Goal: Feedback & Contribution: Contribute content

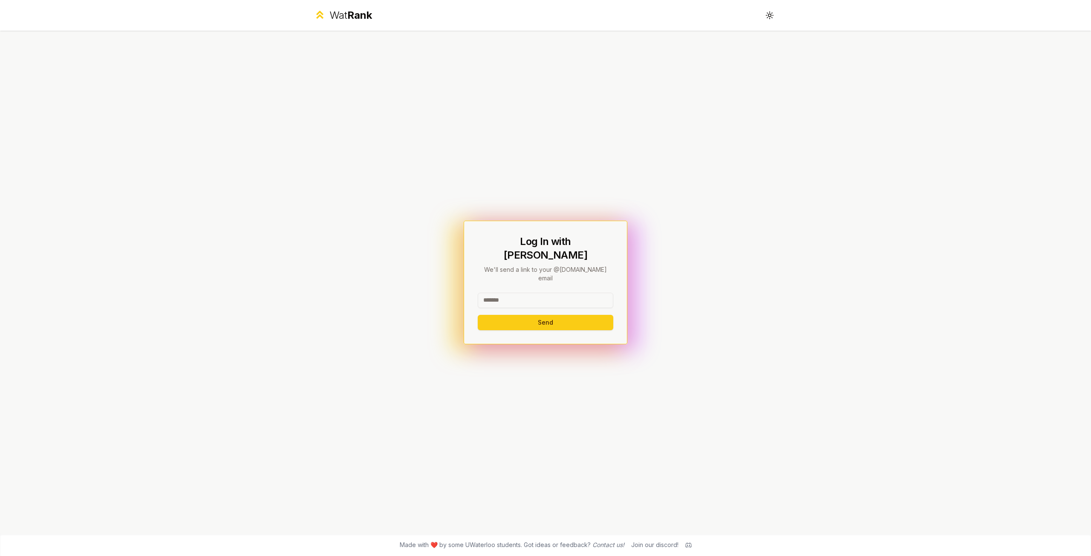
click at [524, 293] on input at bounding box center [546, 300] width 136 height 15
click at [478, 315] on button "Send" at bounding box center [546, 322] width 136 height 15
type input "********"
click at [478, 315] on button "Send" at bounding box center [546, 322] width 136 height 15
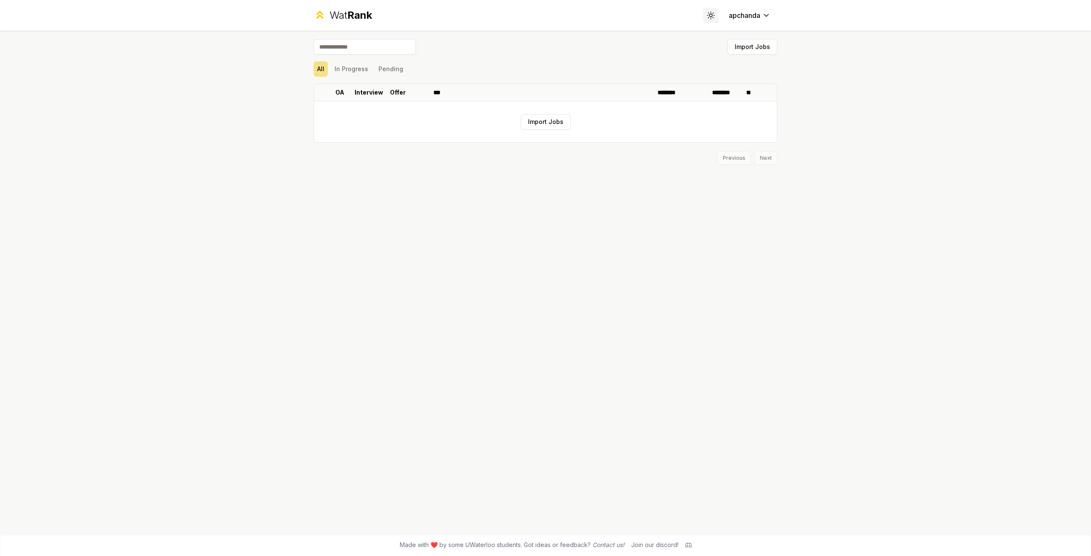
click at [712, 11] on button "Toggle theme" at bounding box center [710, 15] width 15 height 15
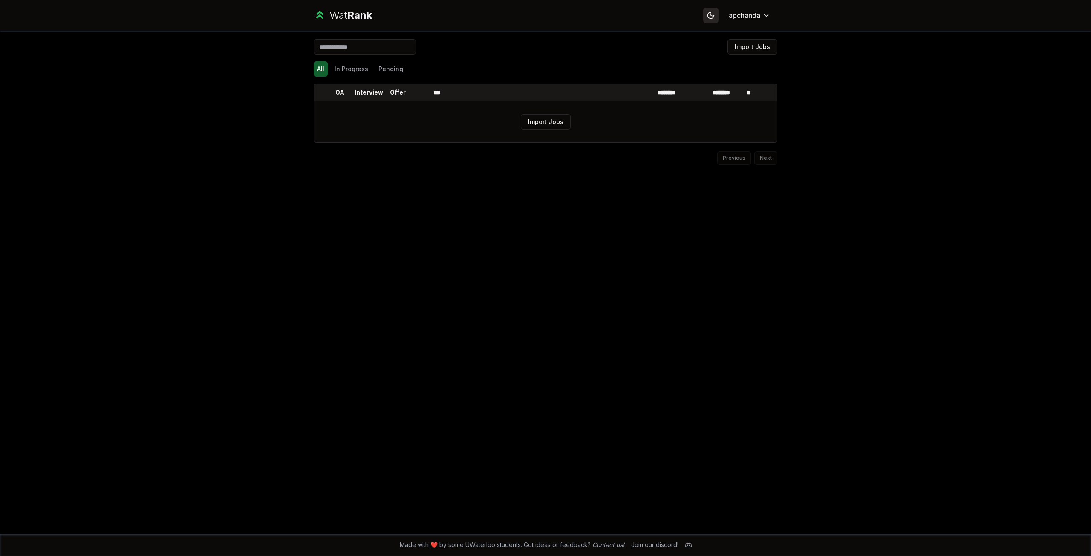
click at [712, 11] on button "Toggle theme" at bounding box center [710, 15] width 15 height 15
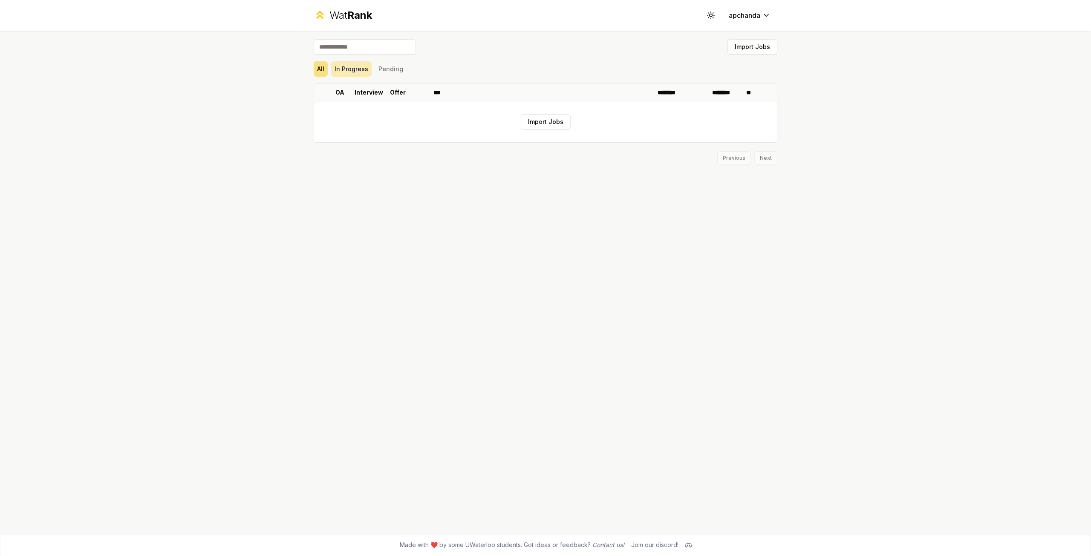
click at [343, 67] on button "In Progress" at bounding box center [351, 68] width 40 height 15
click at [389, 66] on button "Pending" at bounding box center [391, 68] width 32 height 15
click at [339, 6] on div "Wat Rank Toggle theme apchanda" at bounding box center [545, 15] width 491 height 31
click at [332, 19] on div "Wat Rank" at bounding box center [350, 16] width 43 height 14
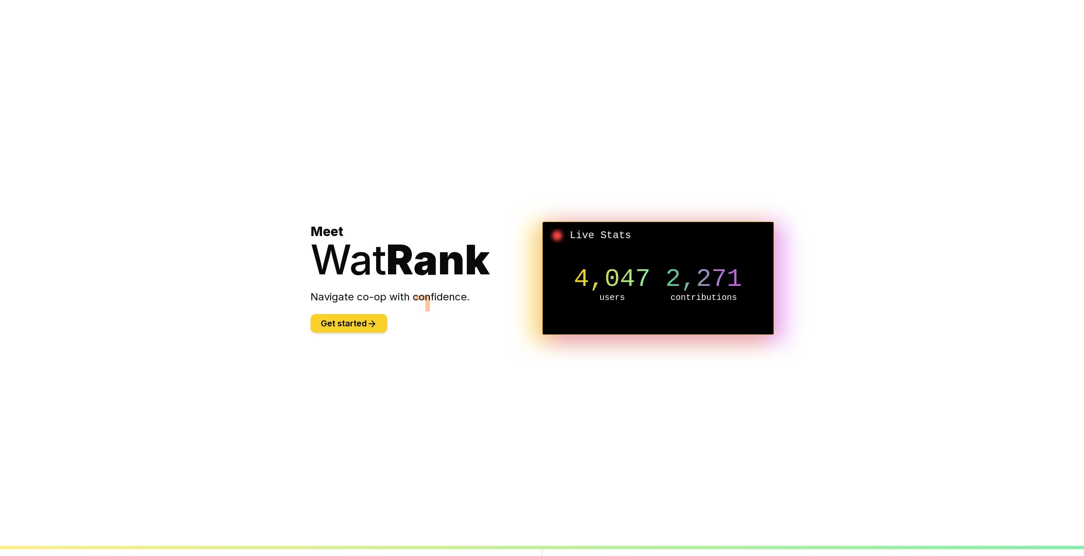
click at [367, 319] on button "Get started" at bounding box center [349, 323] width 77 height 19
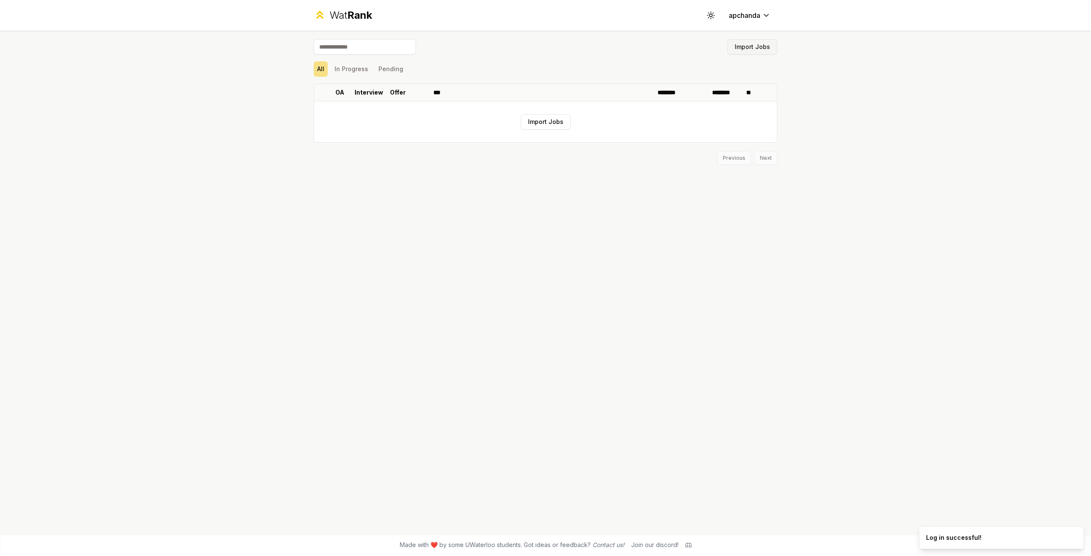
click at [749, 45] on button "Import Jobs" at bounding box center [752, 46] width 50 height 15
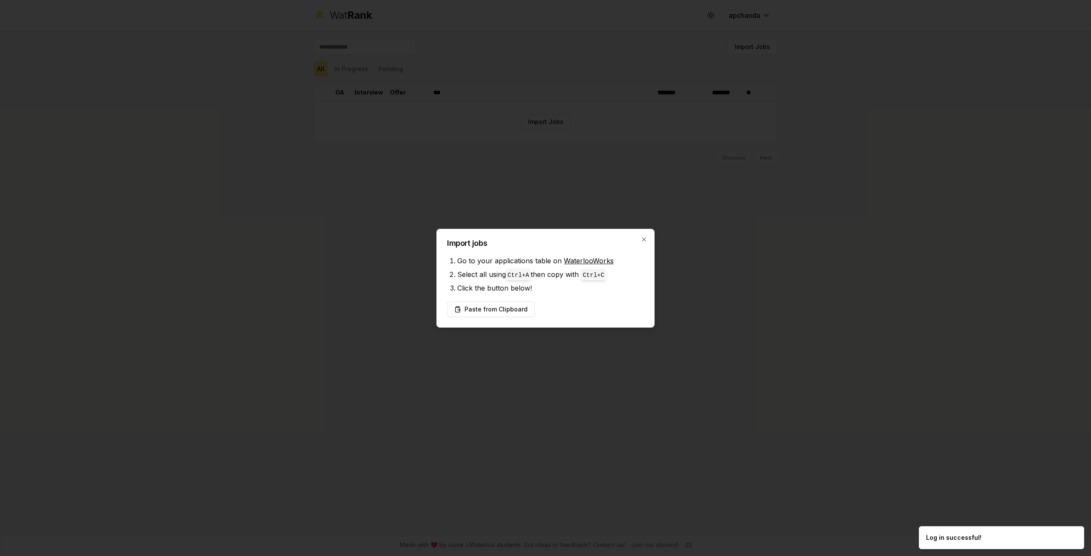
click at [593, 260] on link "WaterlooWorks" at bounding box center [589, 261] width 50 height 9
click at [540, 285] on li "Click the button below!" at bounding box center [550, 288] width 187 height 14
click at [507, 304] on button "Paste from Clipboard" at bounding box center [491, 309] width 88 height 15
click at [515, 304] on button "Paste from Clipboard" at bounding box center [491, 309] width 88 height 15
click at [575, 267] on li "Go to your applications table on WaterlooWorks" at bounding box center [550, 261] width 187 height 14
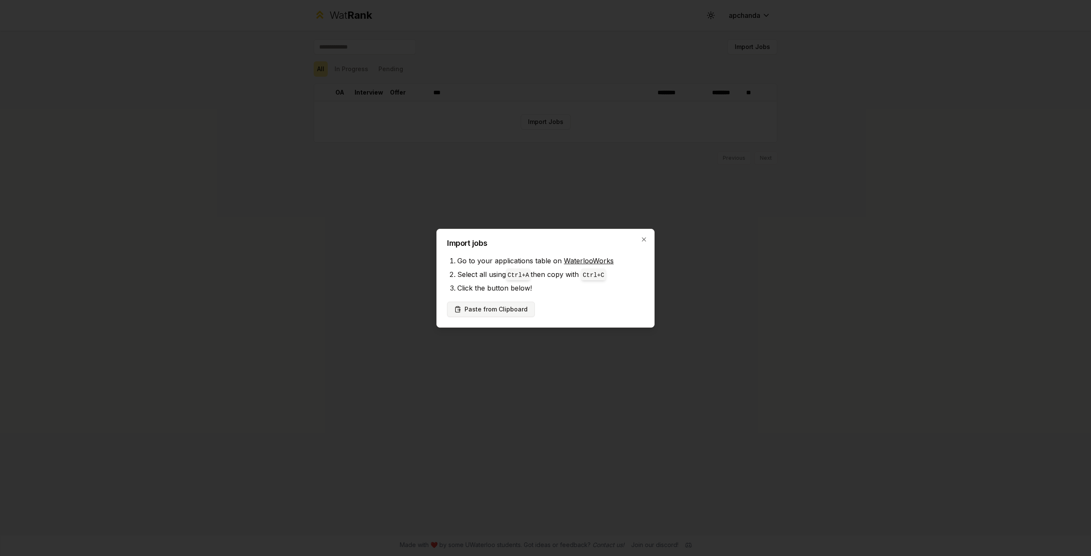
click at [487, 309] on button "Paste from Clipboard" at bounding box center [491, 309] width 88 height 15
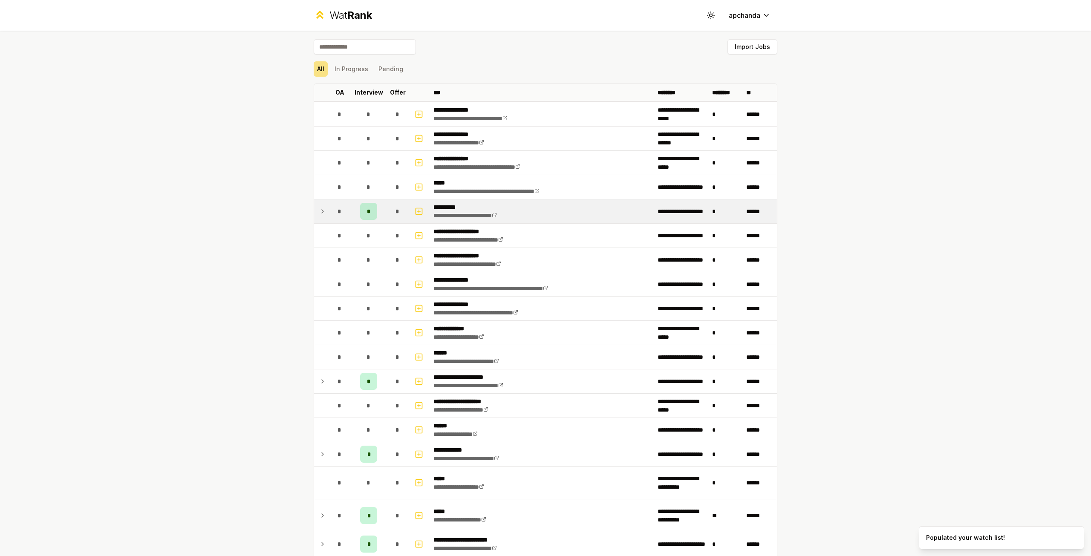
click at [339, 217] on div "*" at bounding box center [339, 211] width 17 height 17
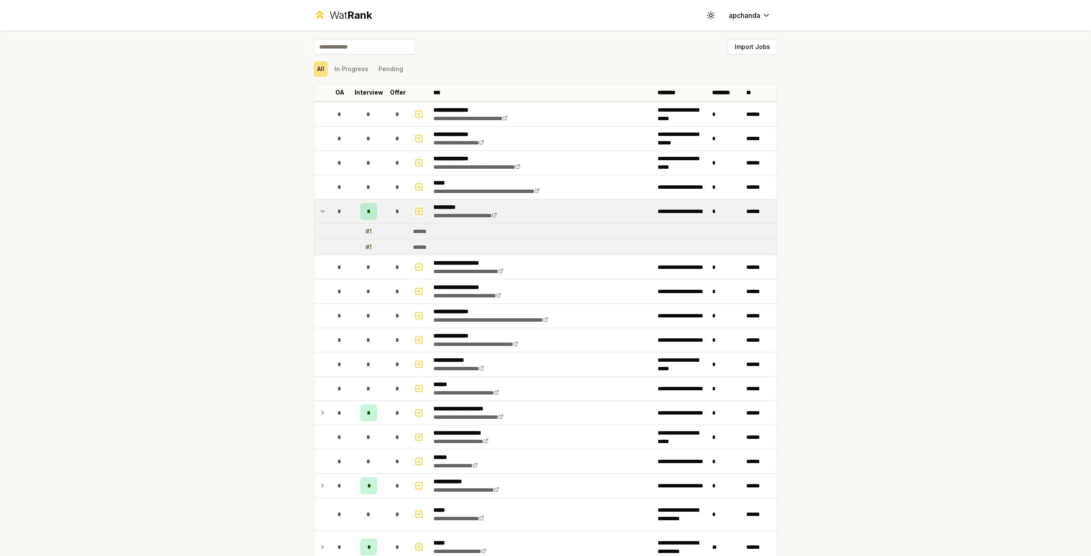
click at [419, 209] on icon "button" at bounding box center [419, 211] width 9 height 10
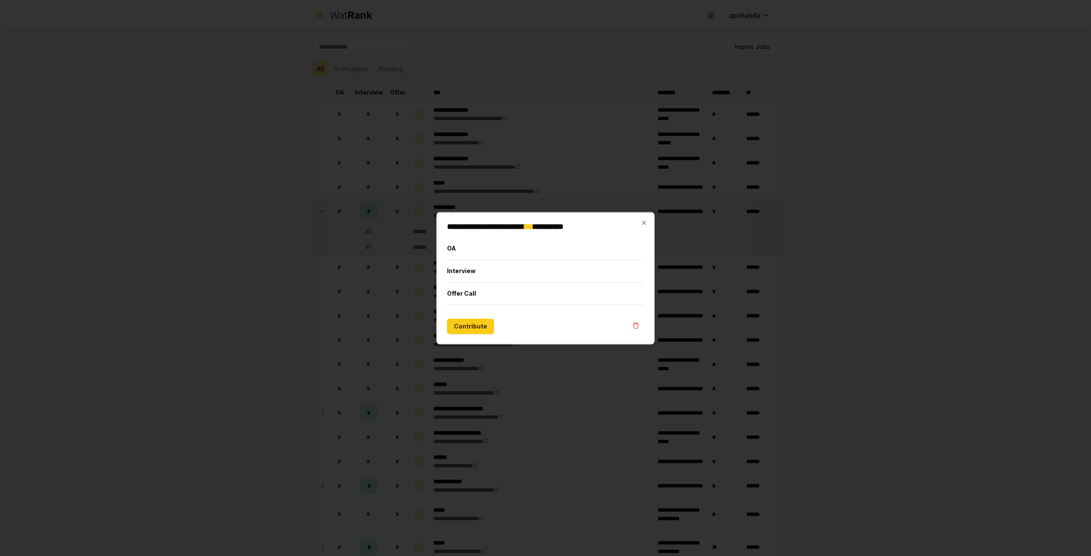
click at [386, 219] on div at bounding box center [545, 278] width 1091 height 556
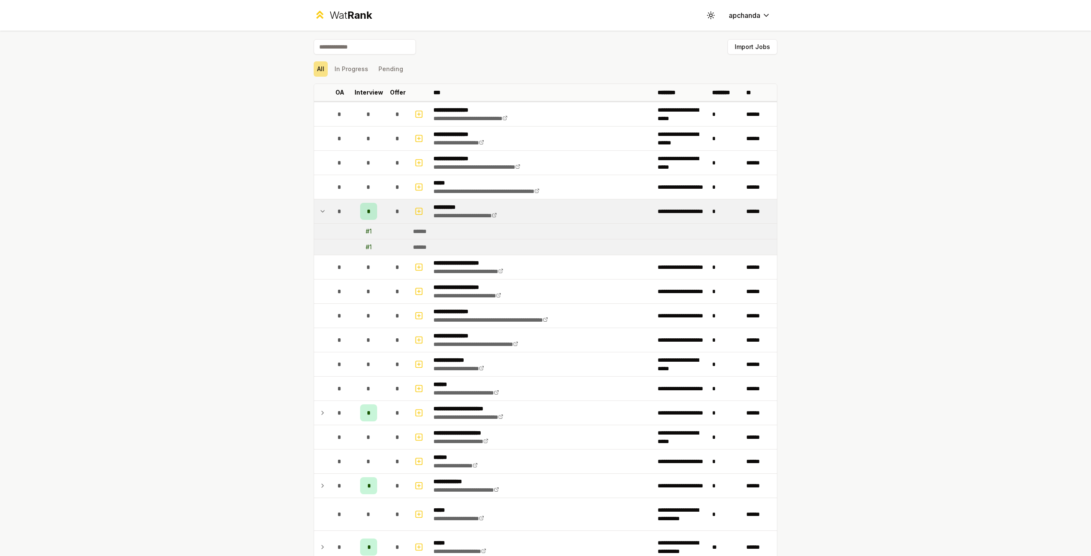
click at [339, 209] on div "*" at bounding box center [339, 211] width 17 height 17
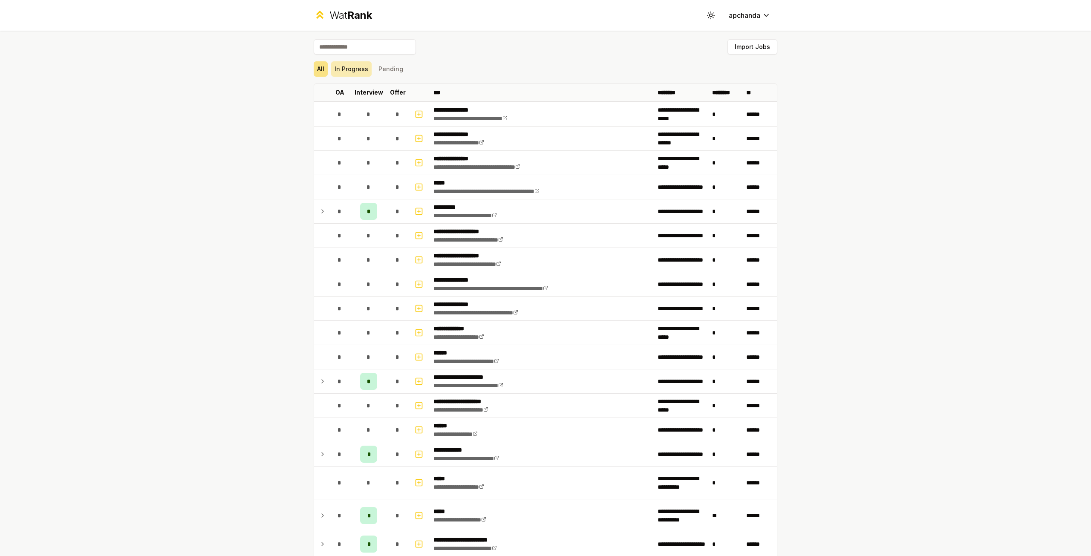
click at [361, 63] on button "In Progress" at bounding box center [351, 68] width 40 height 15
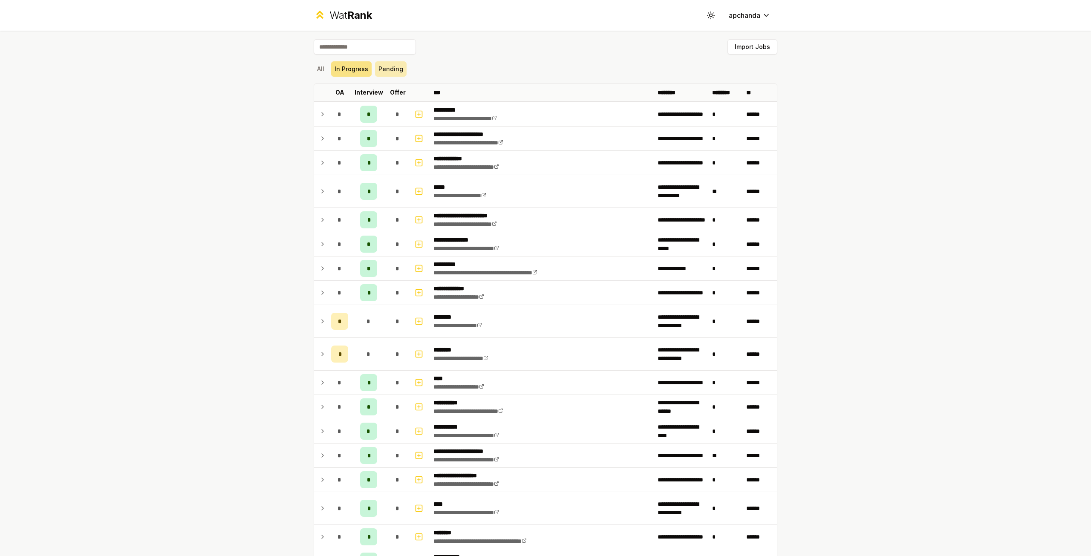
click at [392, 68] on button "Pending" at bounding box center [391, 68] width 32 height 15
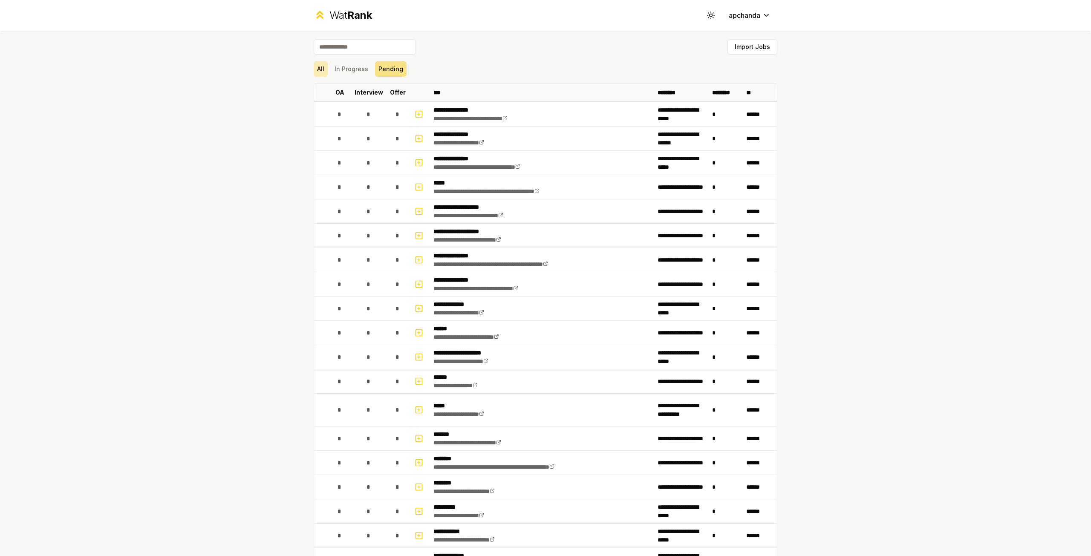
click at [320, 67] on button "All" at bounding box center [321, 68] width 14 height 15
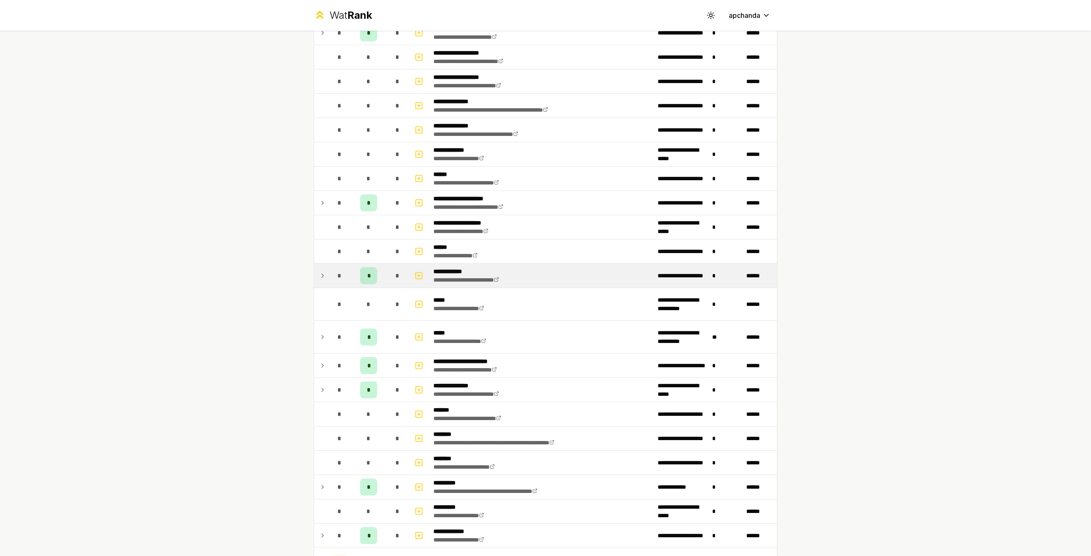
scroll to position [213, 0]
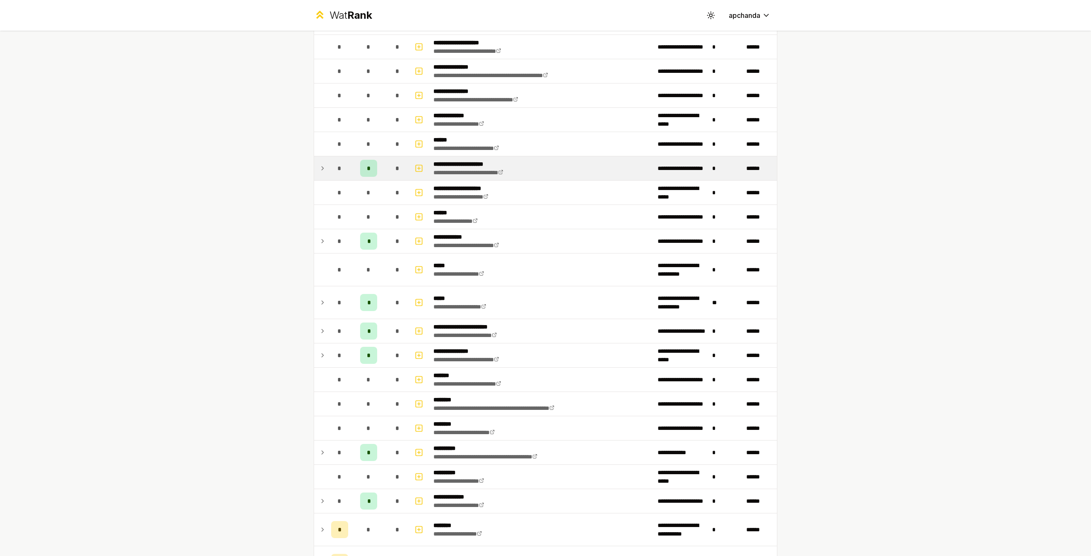
click at [398, 171] on div "*" at bounding box center [397, 168] width 17 height 17
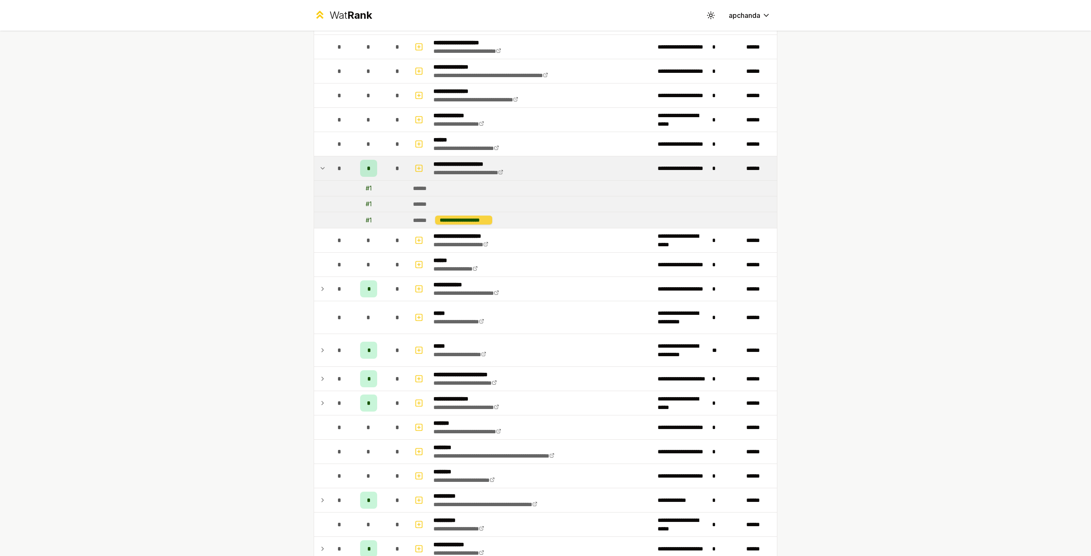
click at [449, 219] on div "**********" at bounding box center [463, 220] width 57 height 9
click at [321, 165] on icon at bounding box center [322, 168] width 7 height 10
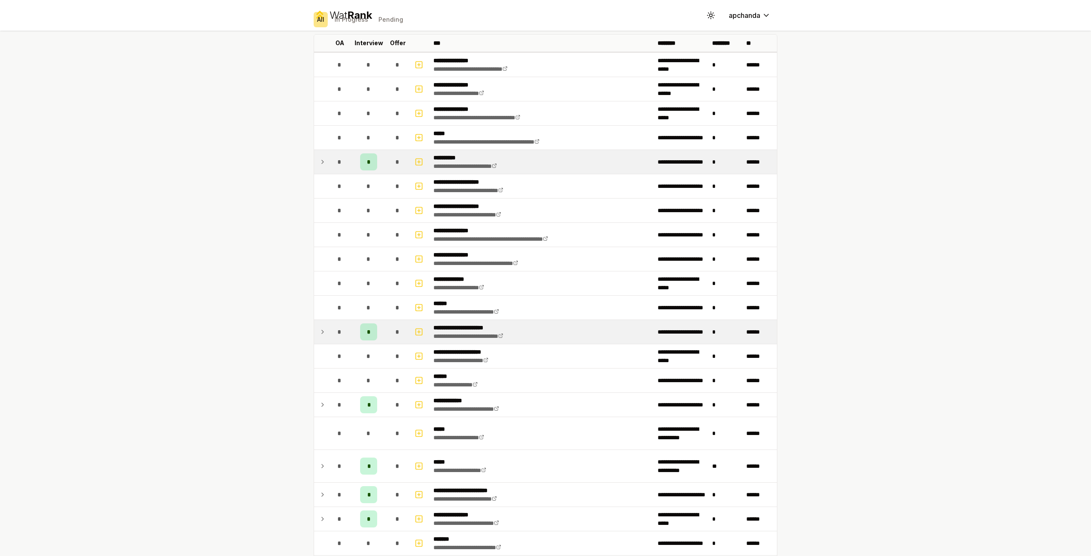
scroll to position [0, 0]
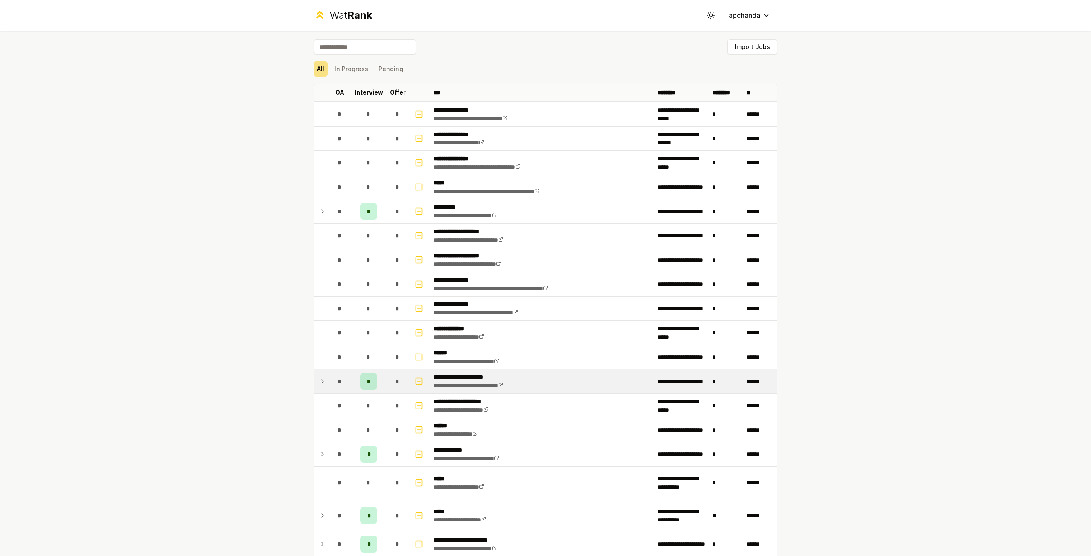
click at [717, 16] on div "Toggle theme apchanda" at bounding box center [740, 15] width 74 height 15
click at [707, 14] on icon at bounding box center [711, 15] width 8 height 8
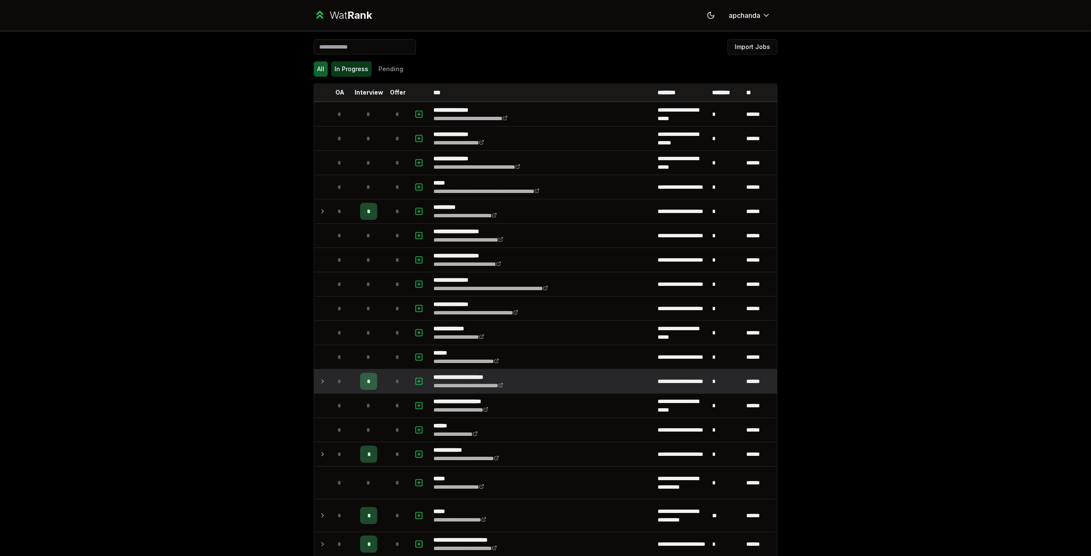
click at [343, 75] on button "In Progress" at bounding box center [351, 68] width 40 height 15
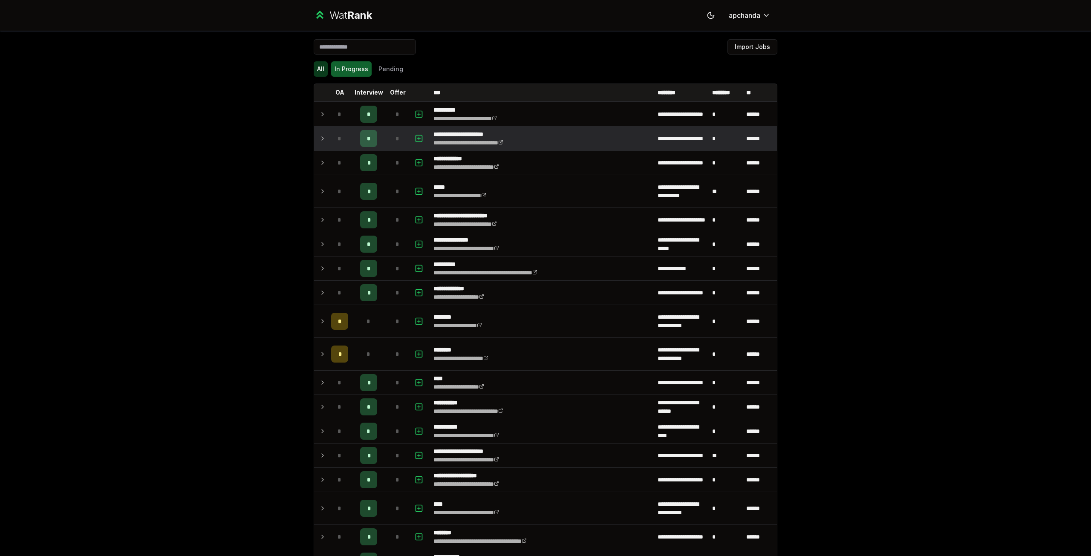
click at [314, 68] on button "All" at bounding box center [321, 68] width 14 height 15
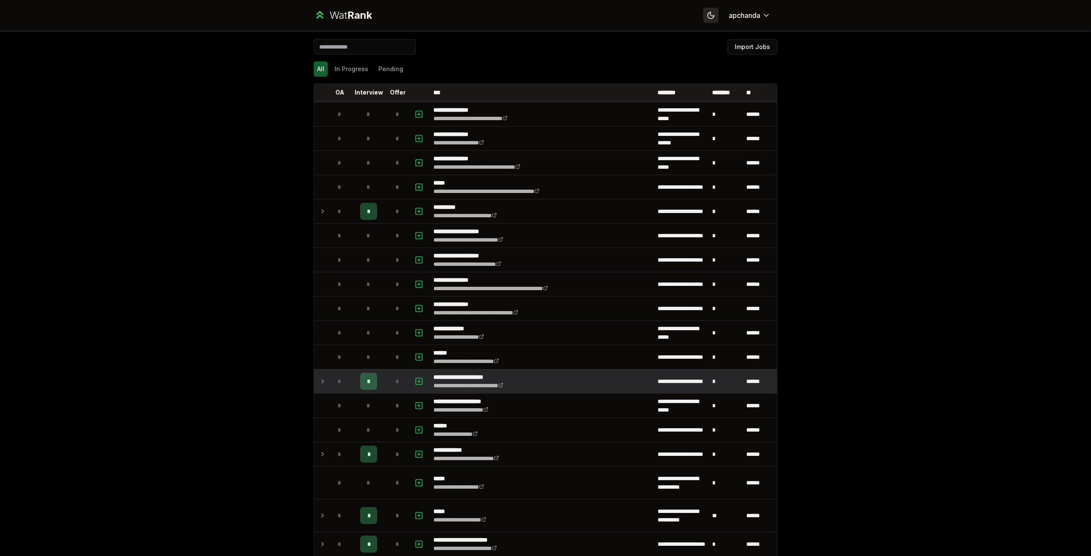
click at [703, 14] on button "Toggle theme" at bounding box center [710, 15] width 15 height 15
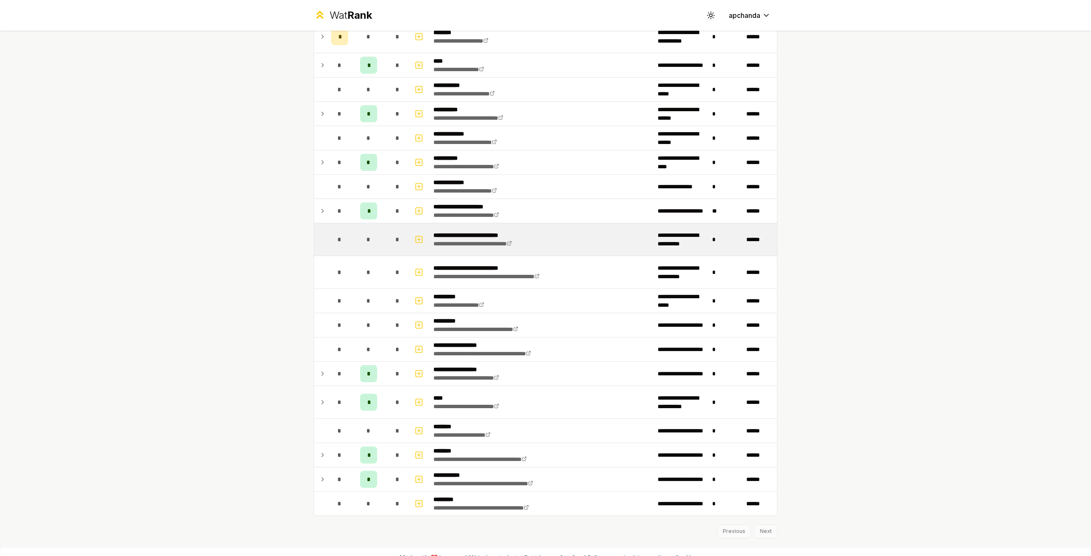
scroll to position [745, 0]
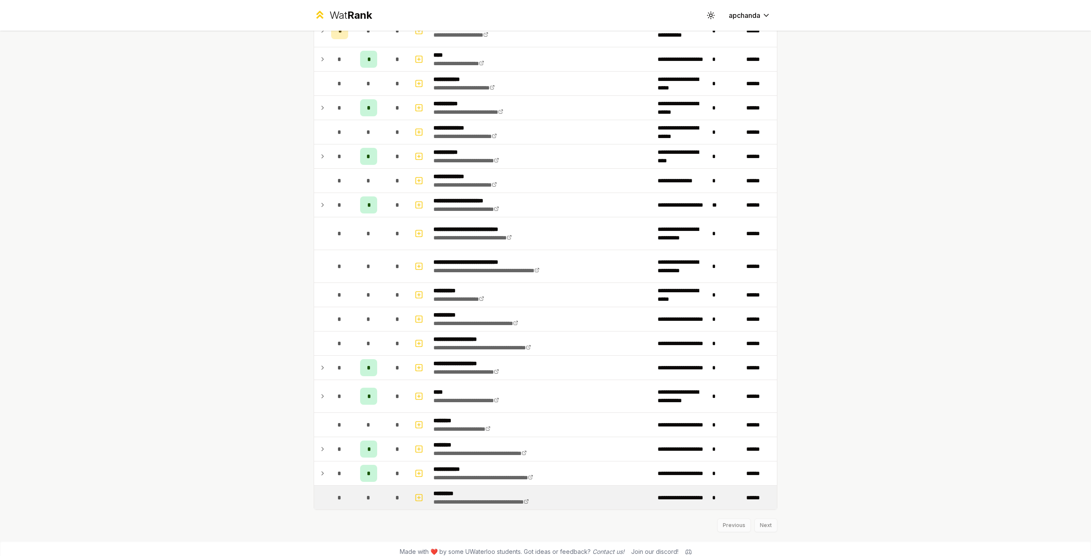
click at [711, 490] on td "*" at bounding box center [726, 498] width 34 height 24
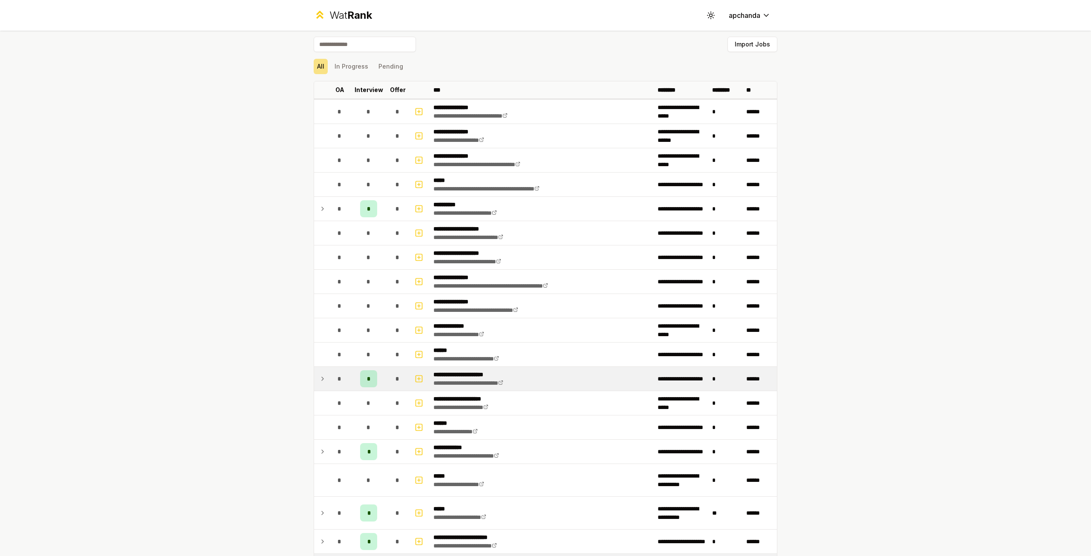
scroll to position [0, 0]
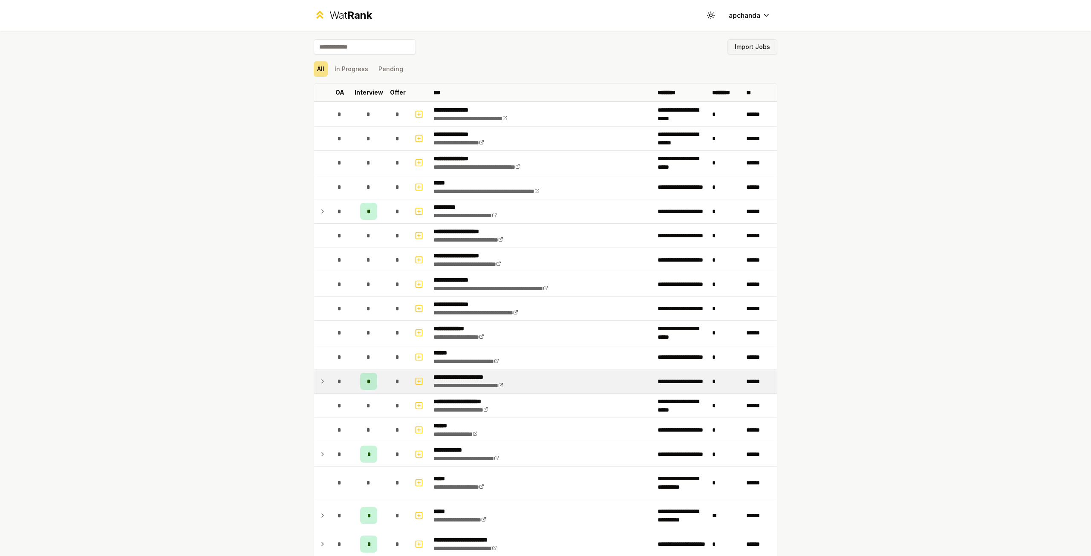
click at [757, 41] on button "Import Jobs" at bounding box center [752, 46] width 50 height 15
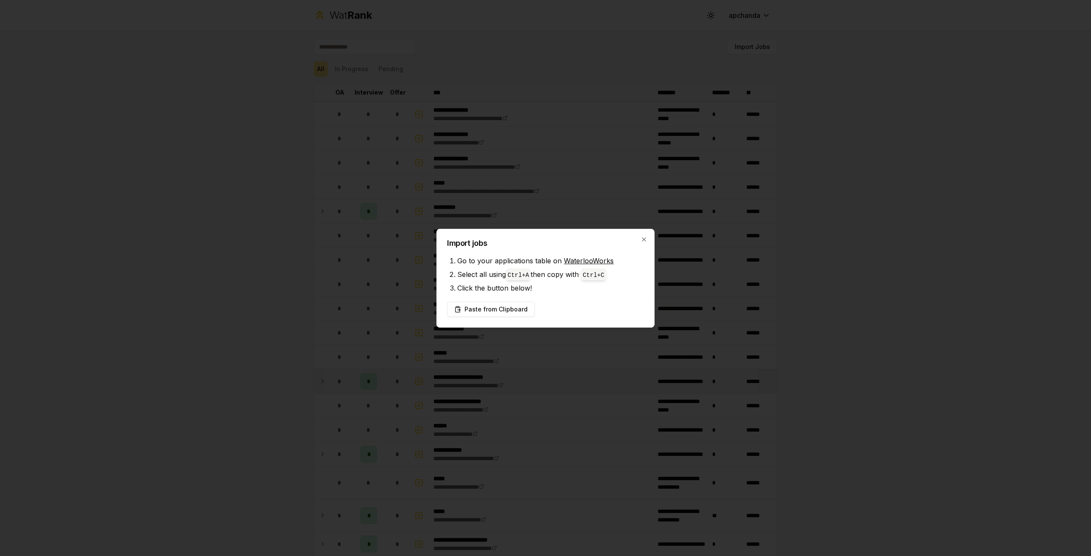
click at [557, 297] on div "Import jobs Go to your applications table on WaterlooWorks Select all using Ctr…" at bounding box center [545, 278] width 218 height 99
click at [505, 194] on div at bounding box center [545, 278] width 1091 height 556
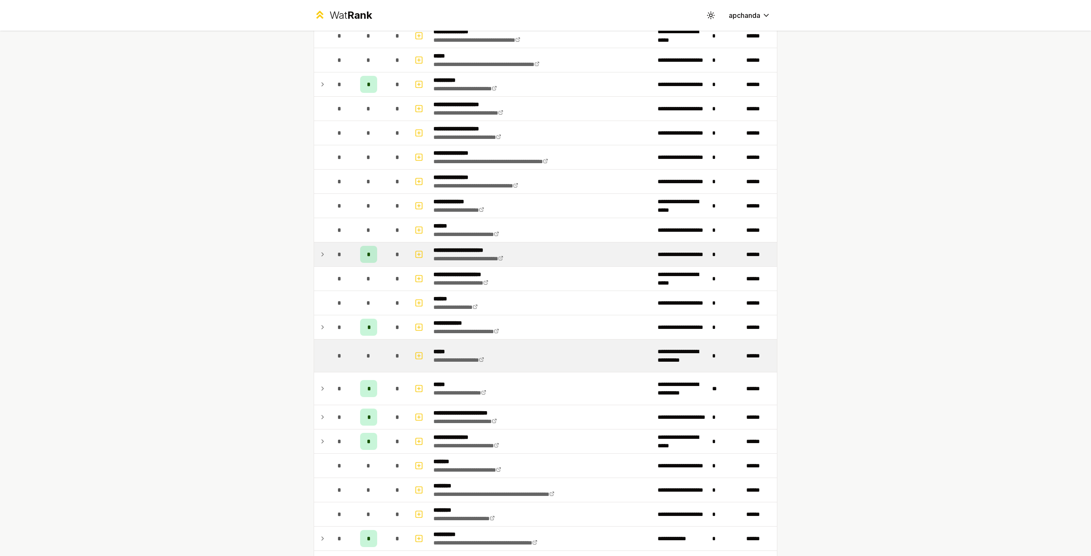
scroll to position [128, 0]
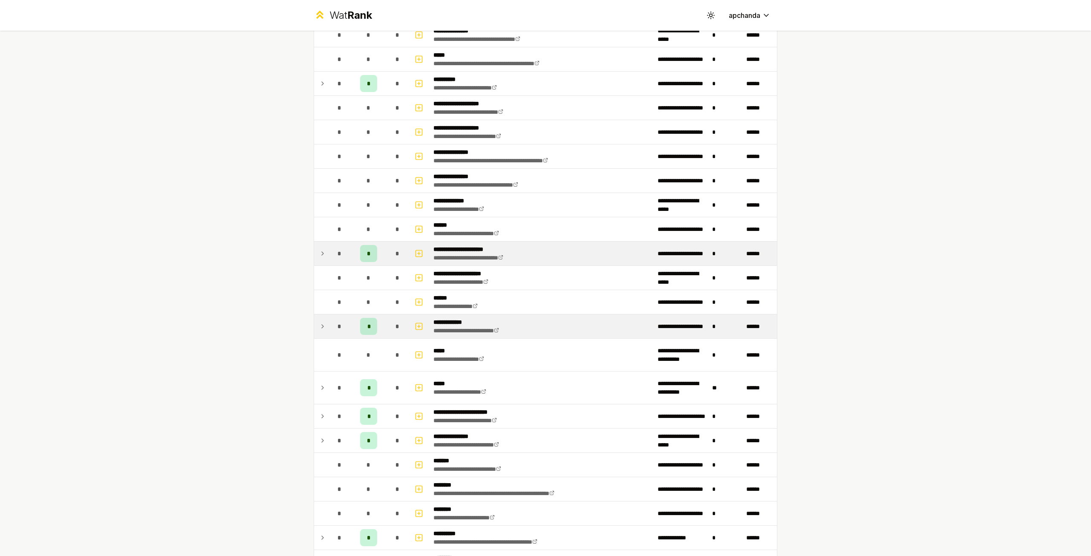
click at [555, 324] on td "**********" at bounding box center [542, 326] width 224 height 24
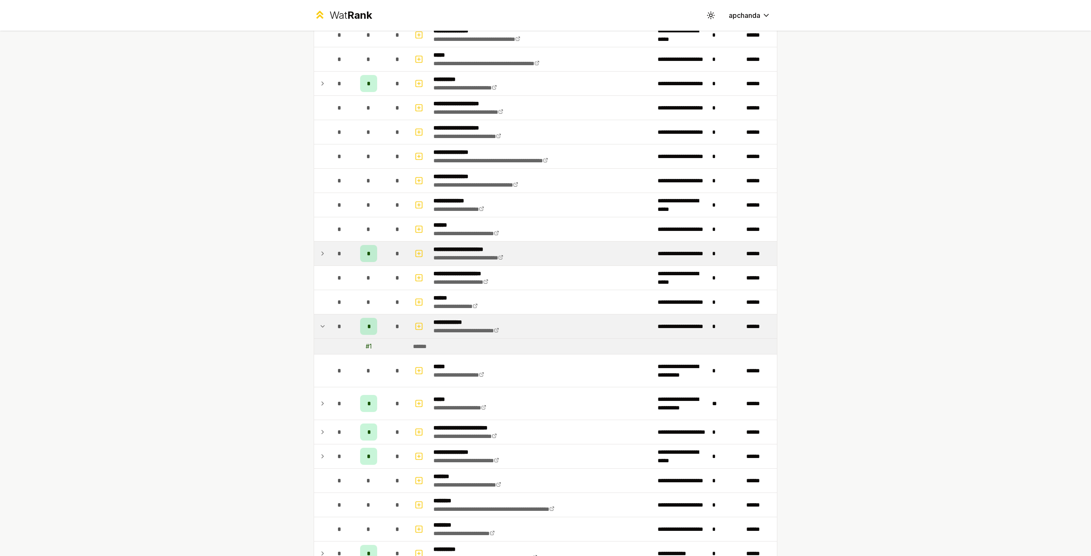
click at [555, 324] on td "**********" at bounding box center [542, 326] width 224 height 24
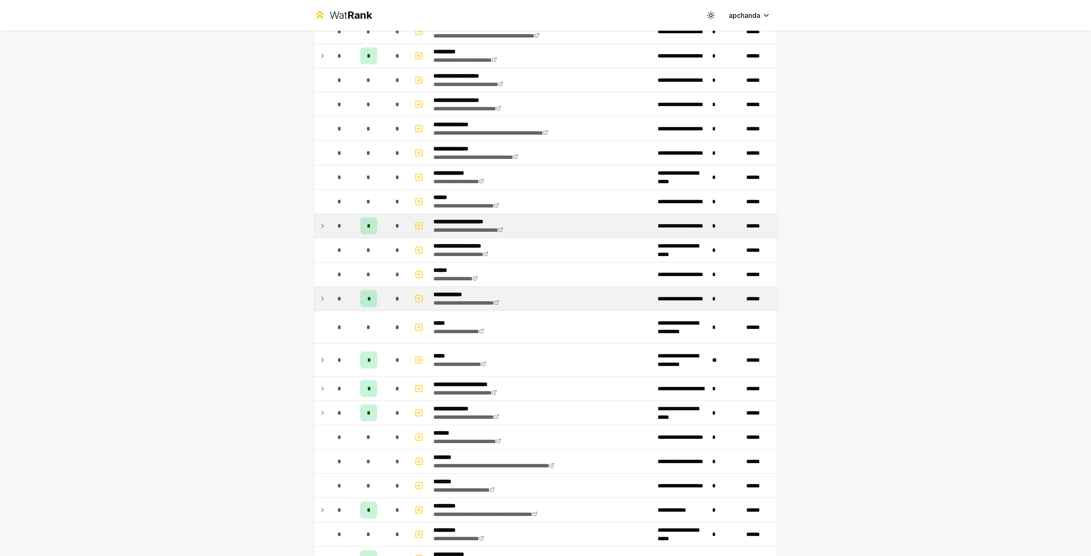
scroll to position [298, 0]
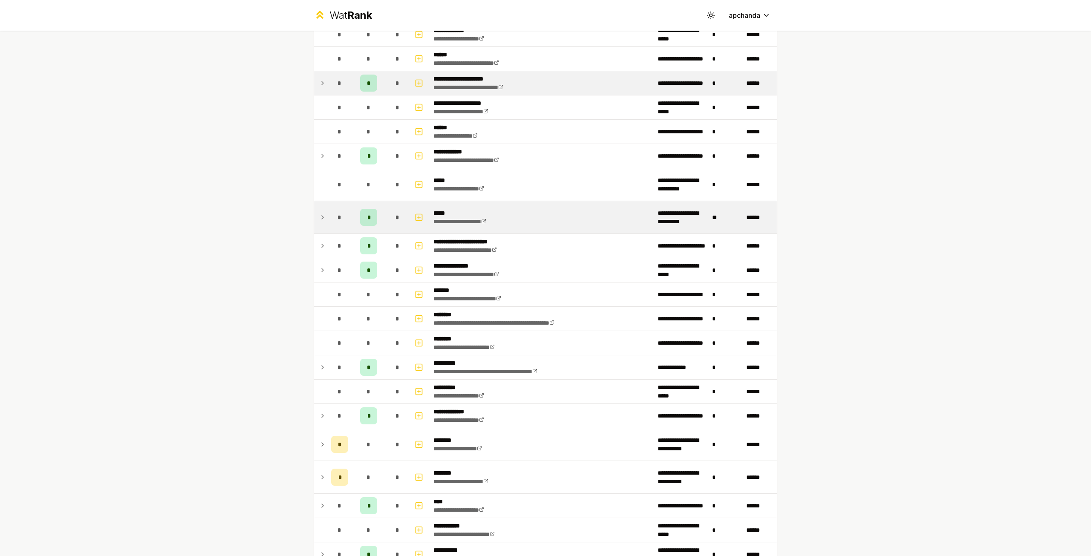
click at [530, 217] on td "**********" at bounding box center [542, 217] width 224 height 32
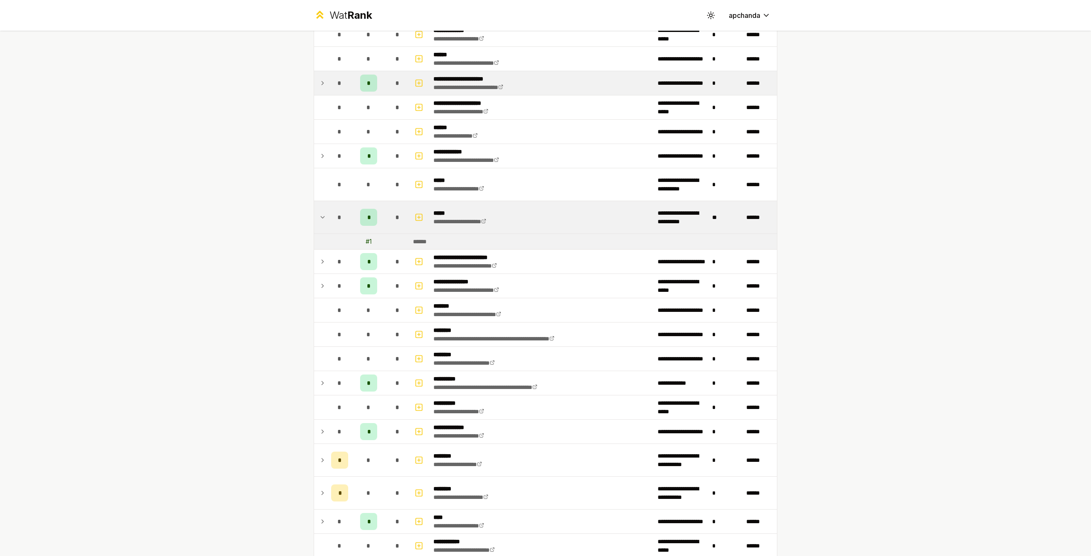
click at [356, 212] on td "*" at bounding box center [369, 217] width 34 height 32
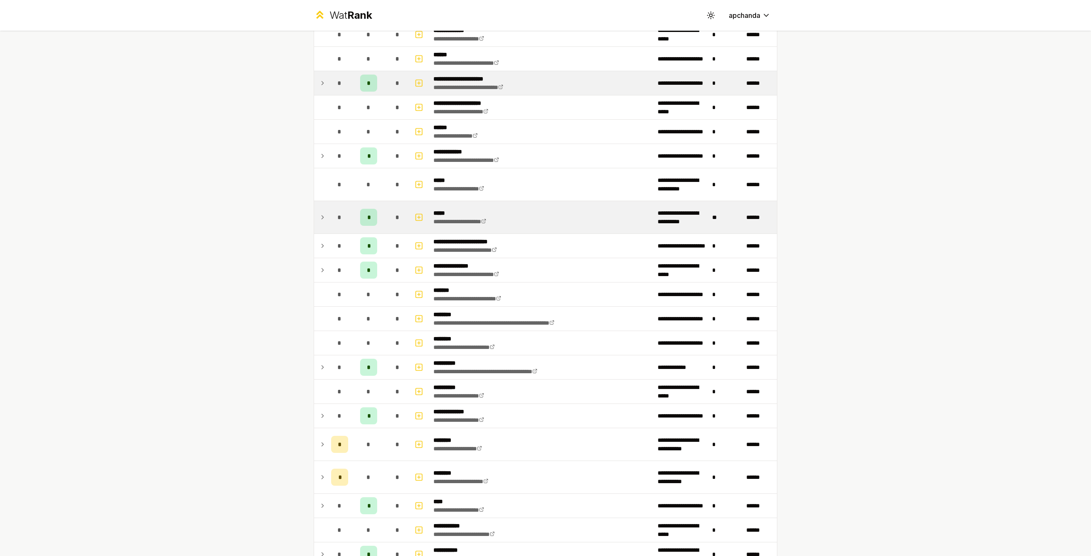
click at [369, 213] on div "*" at bounding box center [368, 217] width 17 height 17
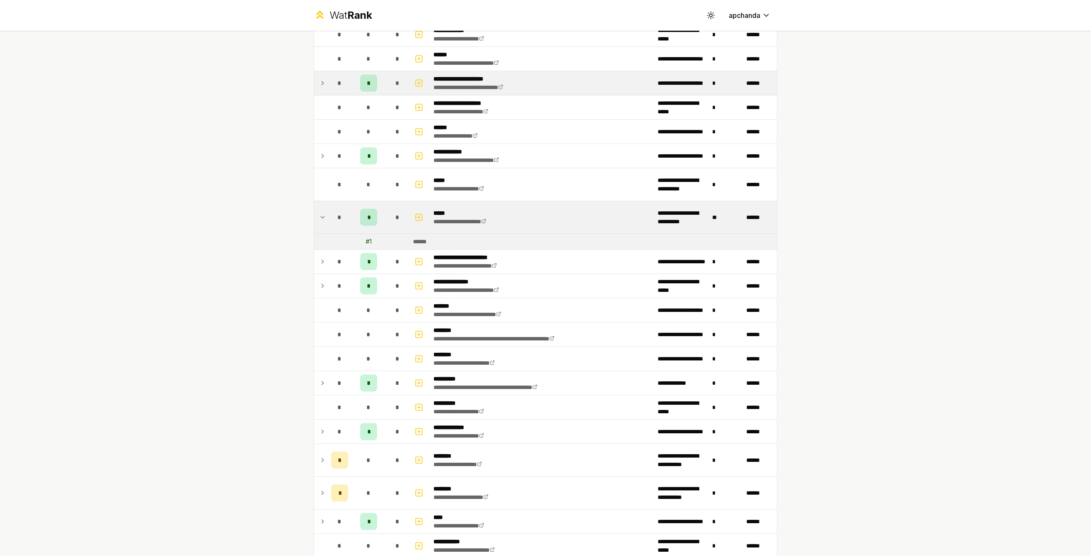
click at [369, 213] on div "*" at bounding box center [368, 217] width 17 height 17
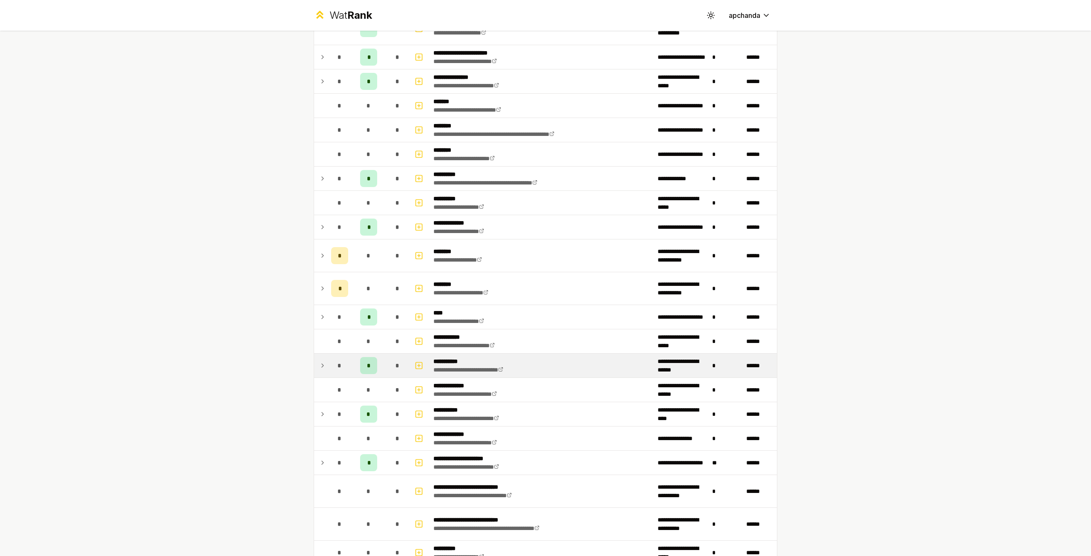
scroll to position [511, 0]
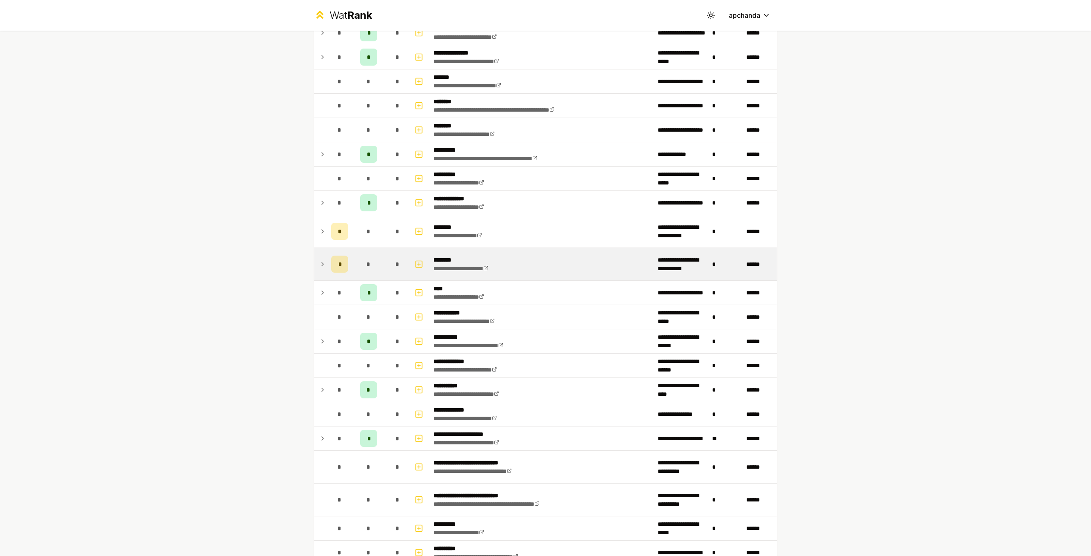
click at [328, 260] on td "*" at bounding box center [340, 264] width 24 height 32
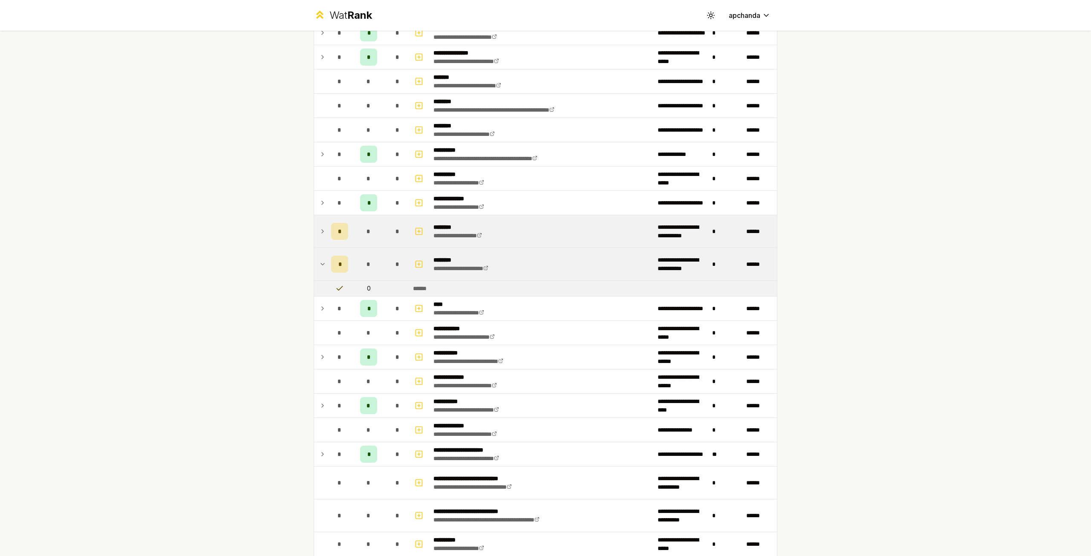
click at [314, 225] on td at bounding box center [321, 231] width 14 height 32
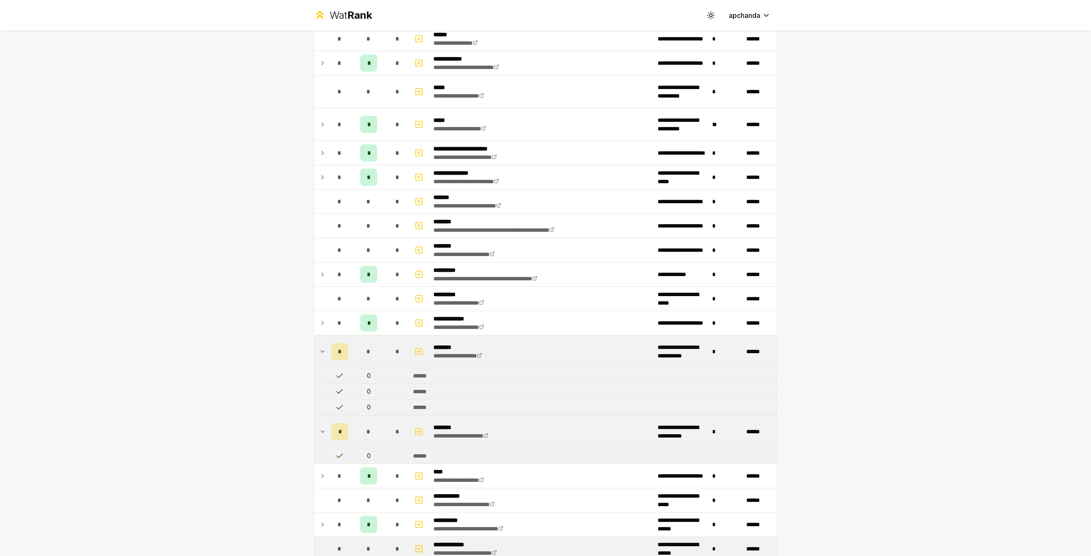
scroll to position [639, 0]
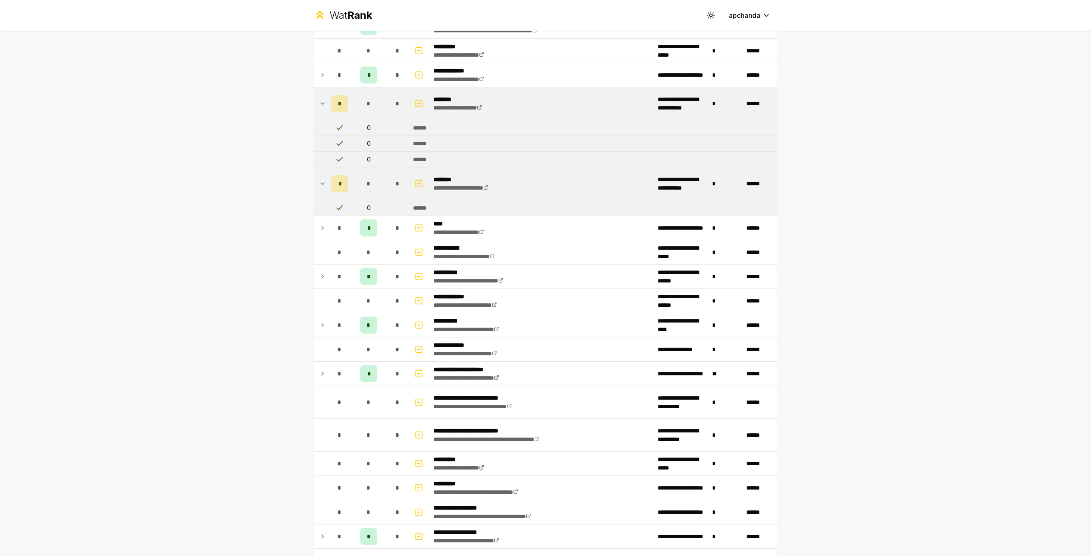
click at [366, 99] on span "*" at bounding box center [368, 103] width 4 height 9
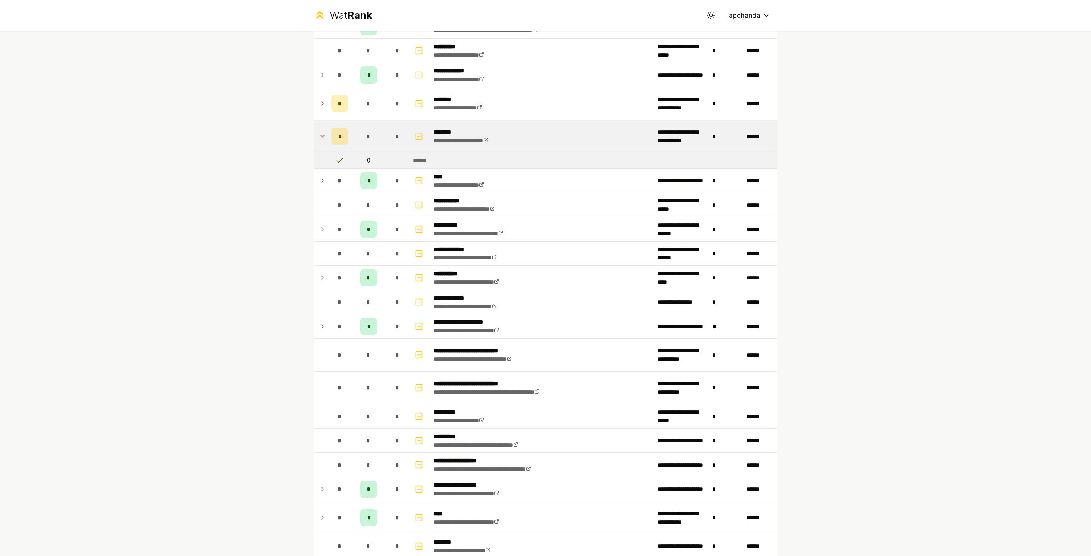
click at [361, 136] on div "*" at bounding box center [368, 136] width 17 height 17
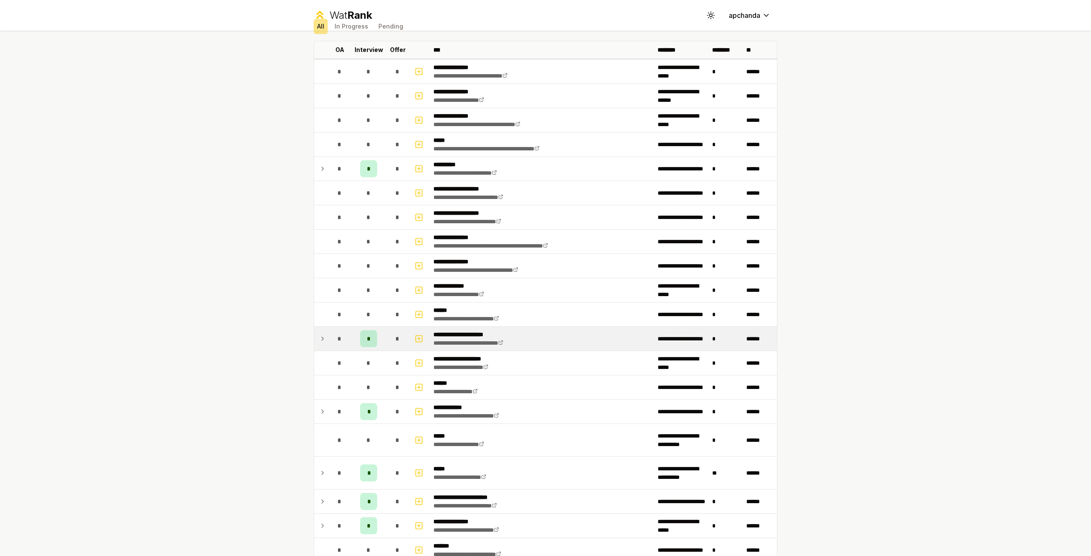
scroll to position [39, 0]
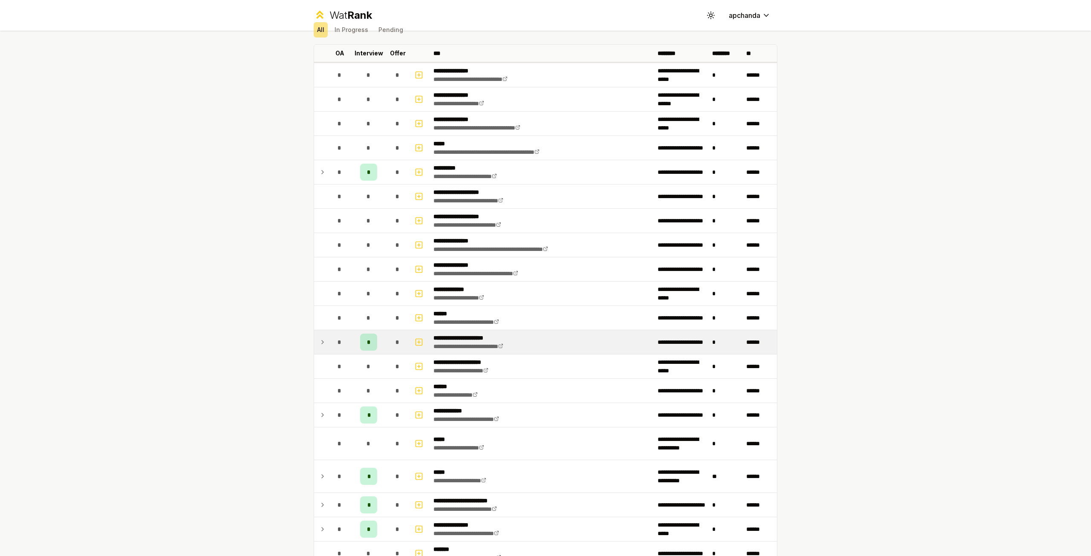
click at [345, 6] on div "Wat Rank Toggle theme apchanda" at bounding box center [545, 15] width 491 height 31
click at [347, 10] on span "Rank" at bounding box center [359, 15] width 25 height 12
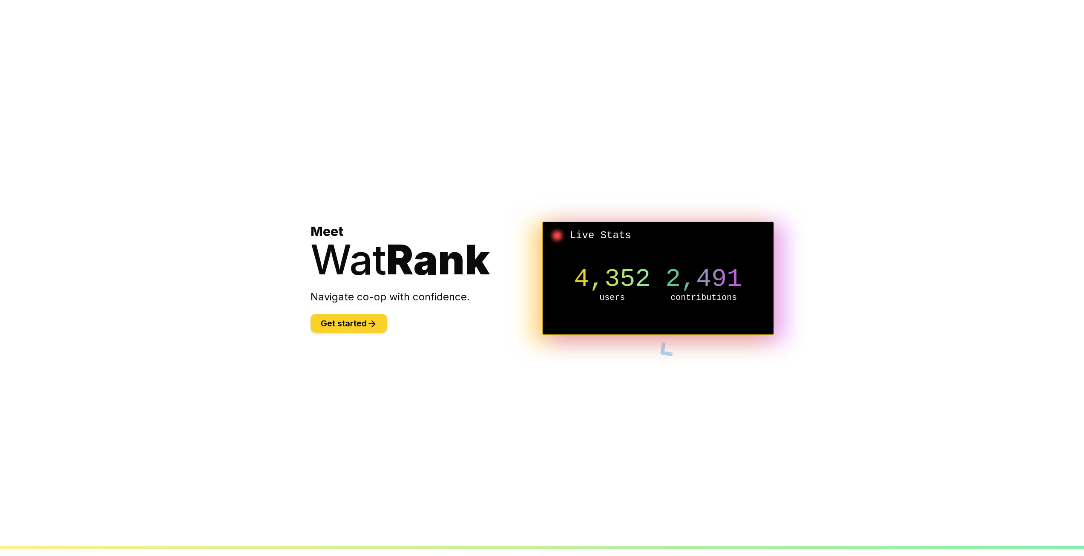
click at [341, 330] on button "Get started" at bounding box center [349, 323] width 77 height 19
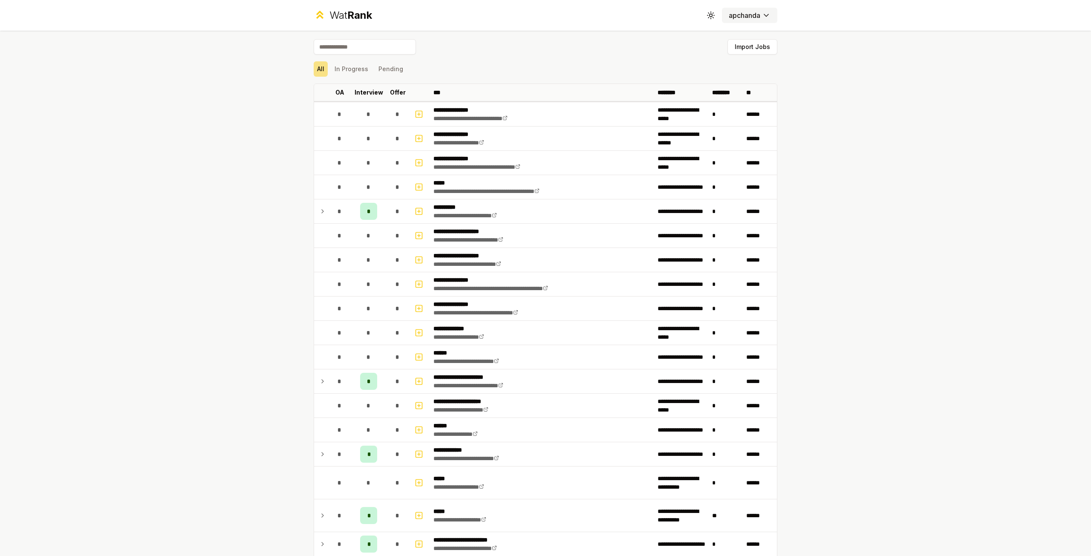
click at [743, 8] on button "apchanda" at bounding box center [749, 15] width 55 height 15
click at [771, 12] on button "apchanda" at bounding box center [749, 15] width 55 height 15
click at [760, 13] on html "**********" at bounding box center [545, 278] width 1091 height 556
click at [701, 14] on html "**********" at bounding box center [545, 278] width 1091 height 556
click at [711, 18] on button "Toggle theme" at bounding box center [710, 15] width 15 height 15
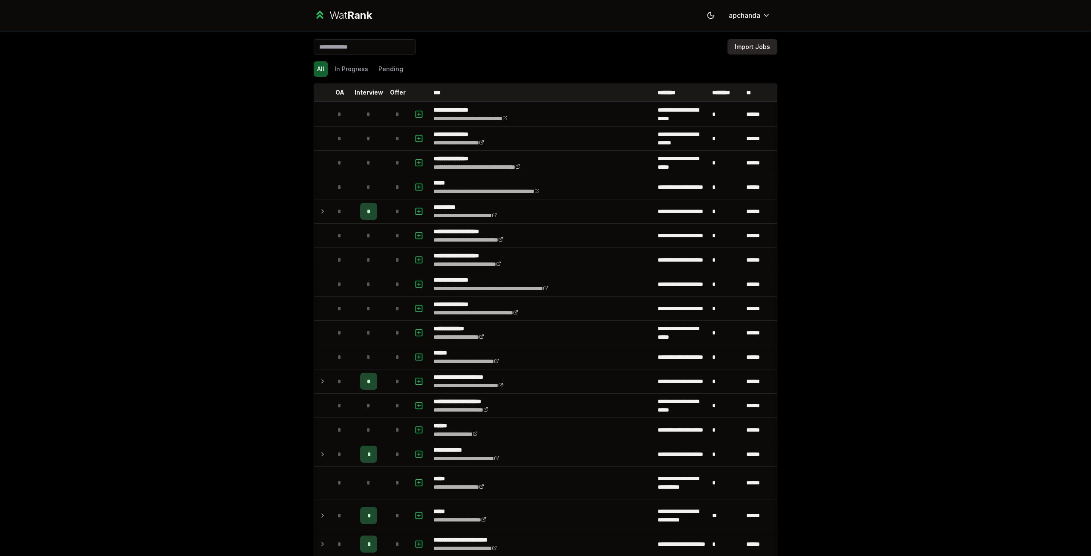
click at [753, 45] on button "Import Jobs" at bounding box center [752, 46] width 50 height 15
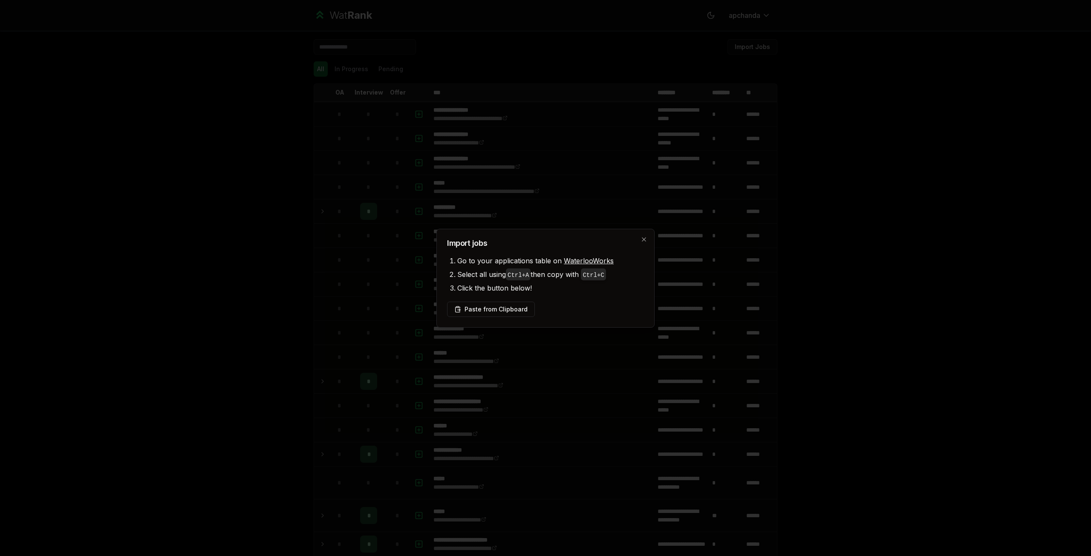
click at [752, 46] on div at bounding box center [545, 278] width 1091 height 556
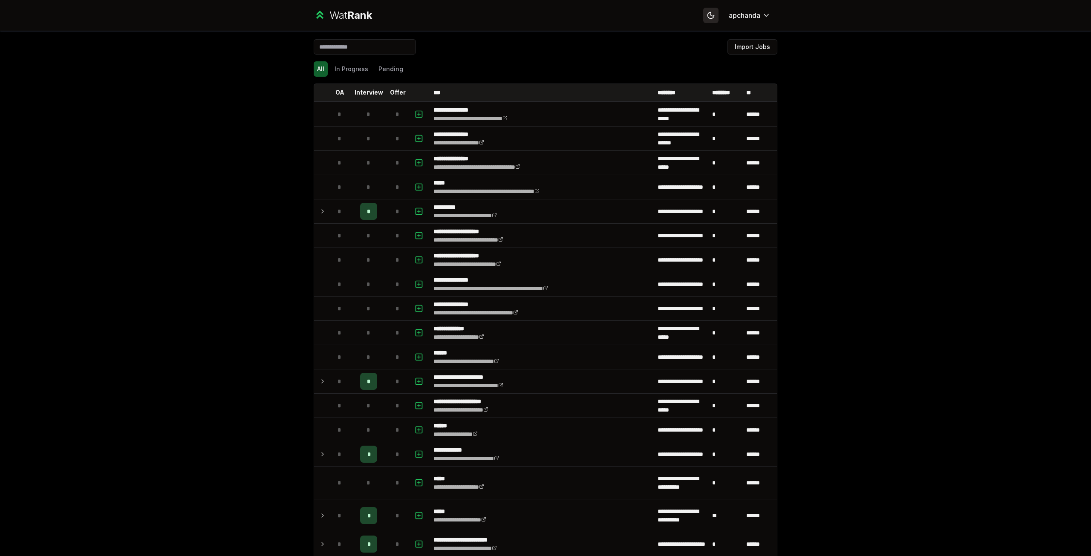
click at [707, 12] on icon at bounding box center [711, 15] width 8 height 8
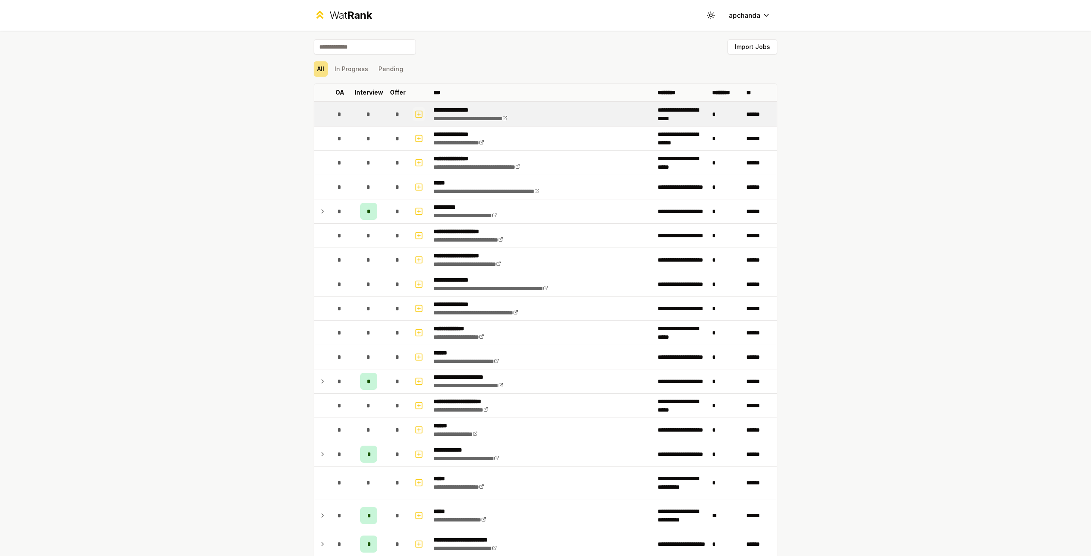
click at [416, 111] on rect "button" at bounding box center [419, 114] width 6 height 6
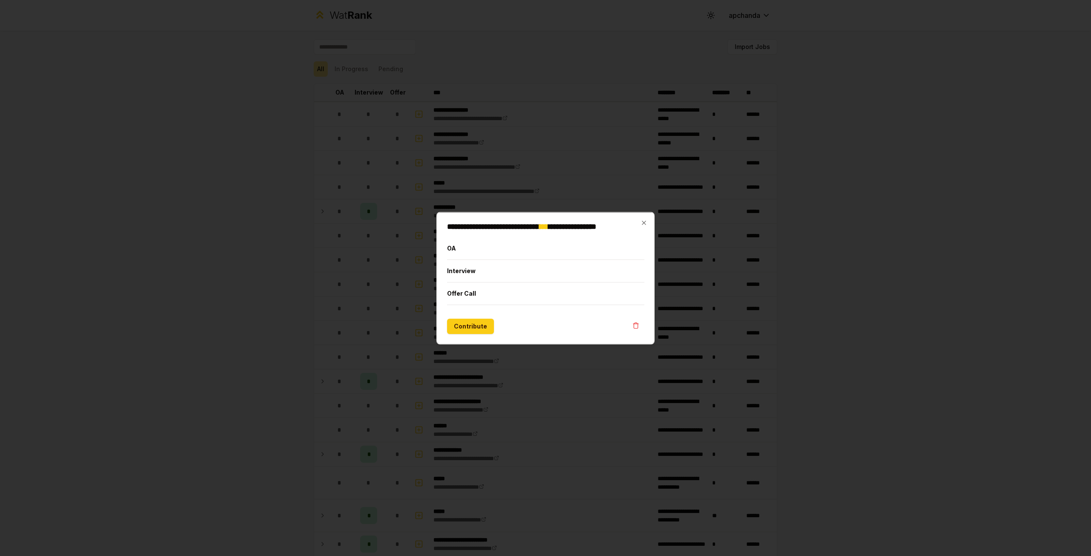
click at [435, 169] on div at bounding box center [545, 278] width 1091 height 556
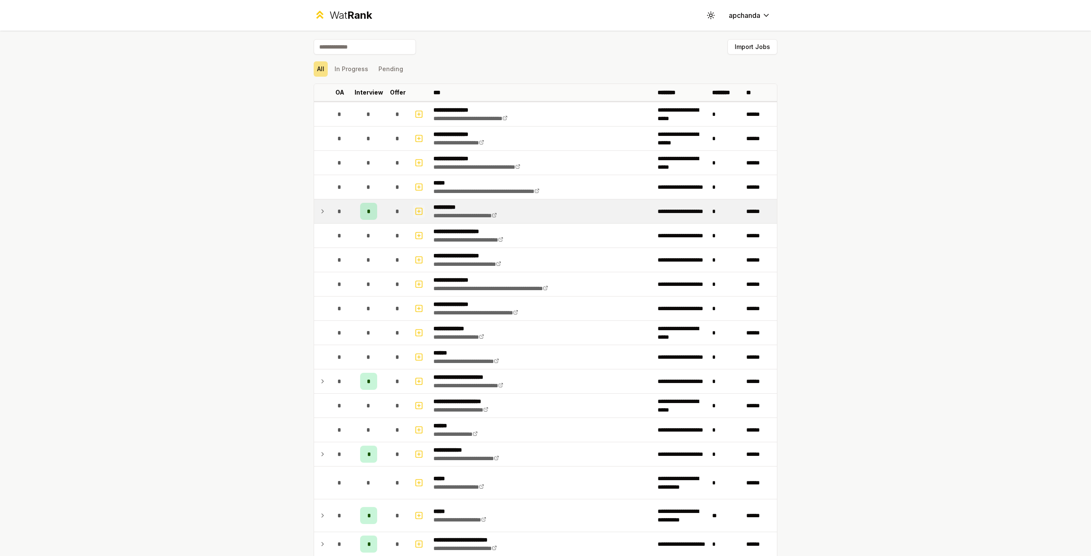
click at [419, 210] on icon "button" at bounding box center [419, 211] width 0 height 3
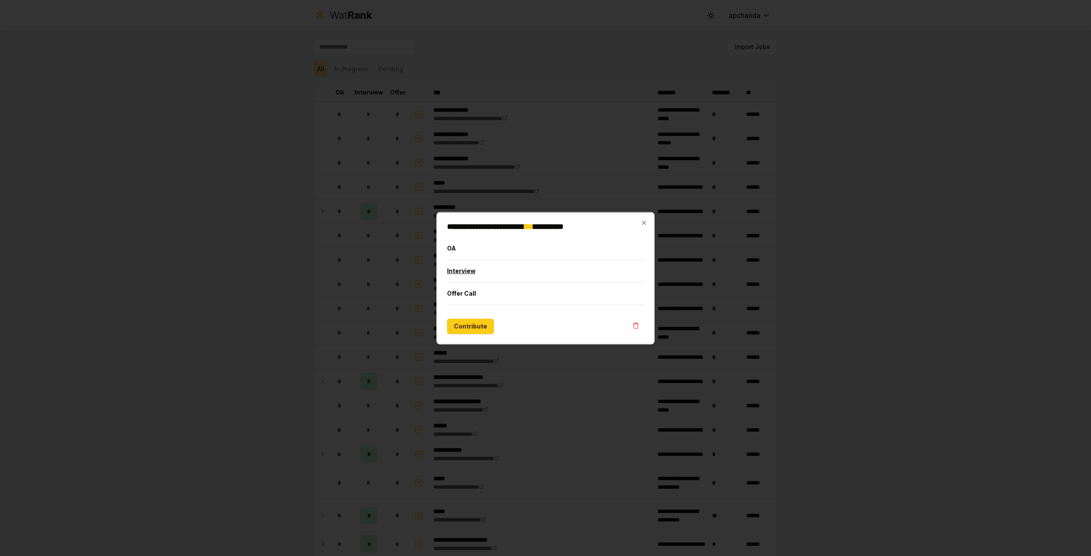
click at [466, 270] on button "Interview" at bounding box center [545, 271] width 197 height 22
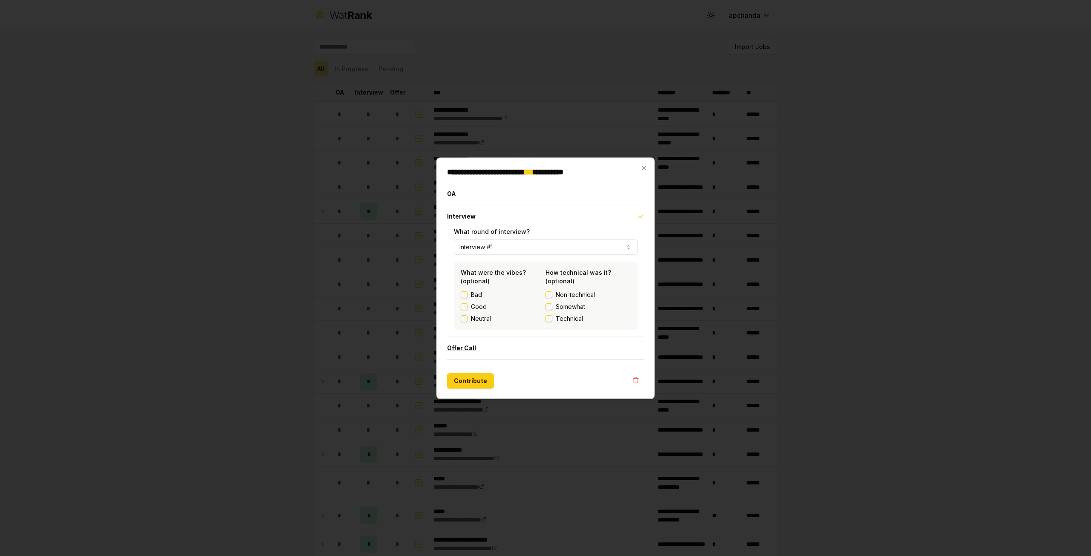
click at [483, 349] on button "Offer Call" at bounding box center [545, 348] width 197 height 22
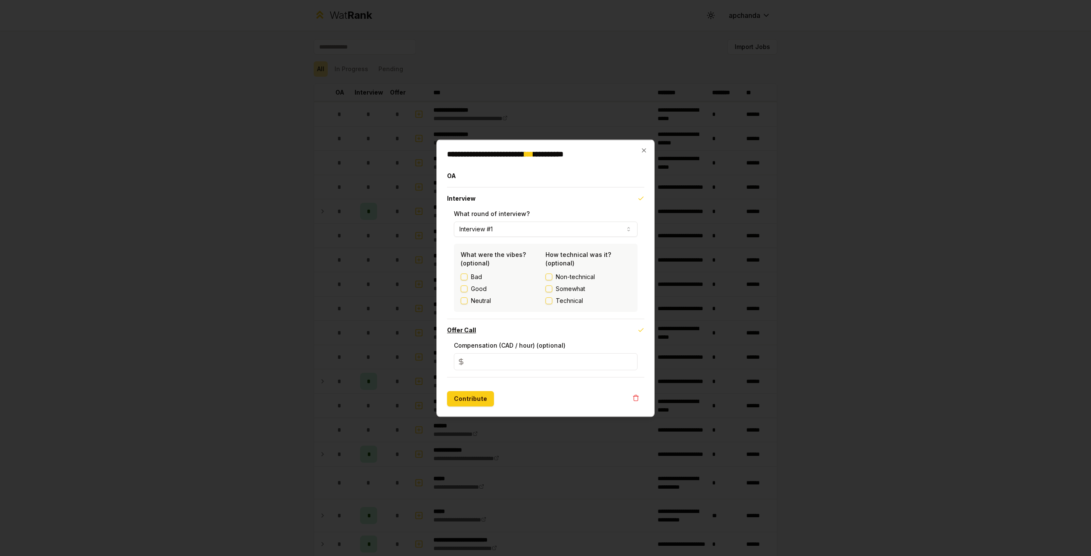
click at [494, 325] on button "Offer Call" at bounding box center [545, 330] width 197 height 22
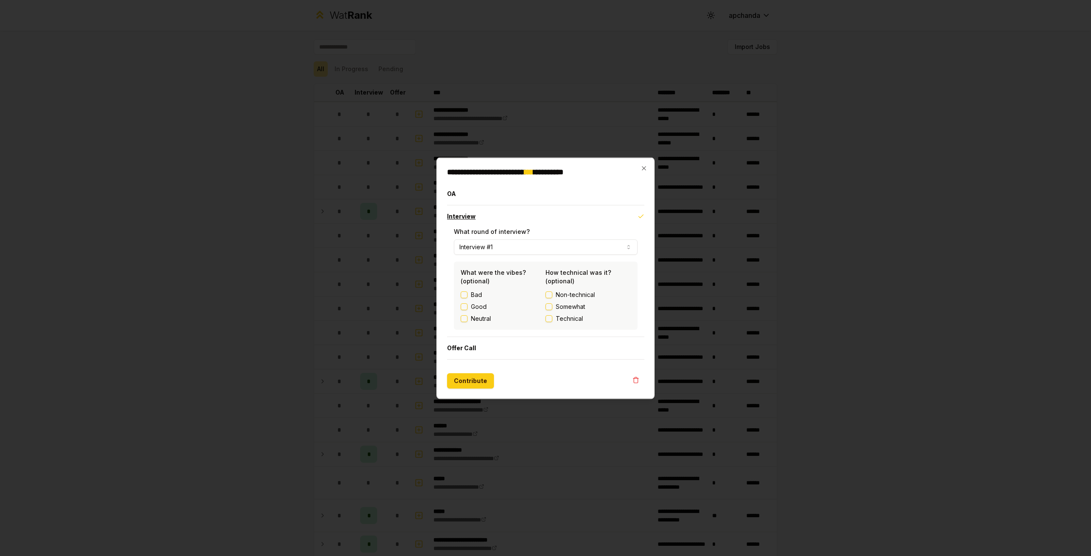
click at [488, 210] on button "Interview" at bounding box center [545, 216] width 197 height 22
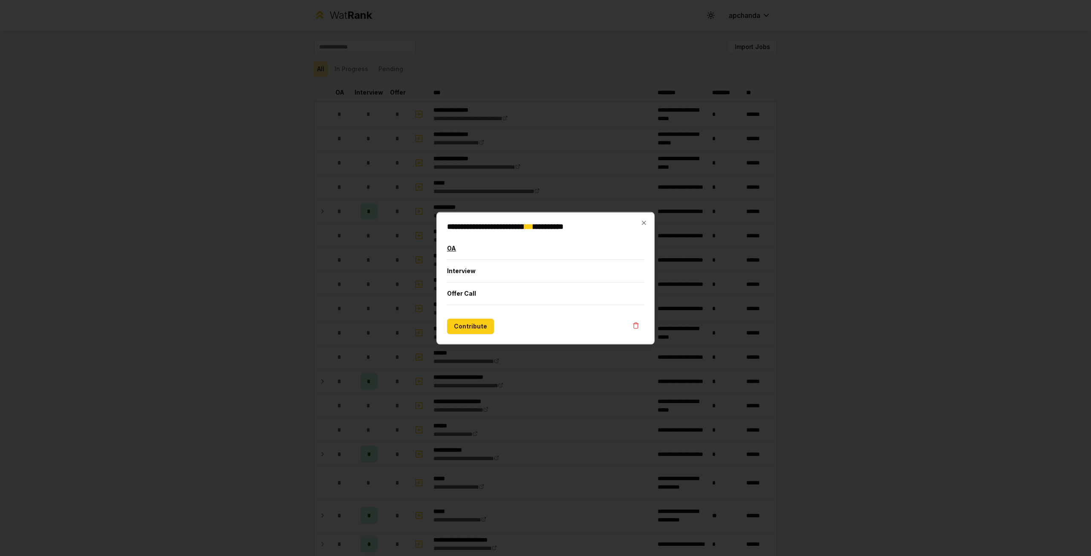
click at [472, 248] on button "OA" at bounding box center [545, 248] width 197 height 22
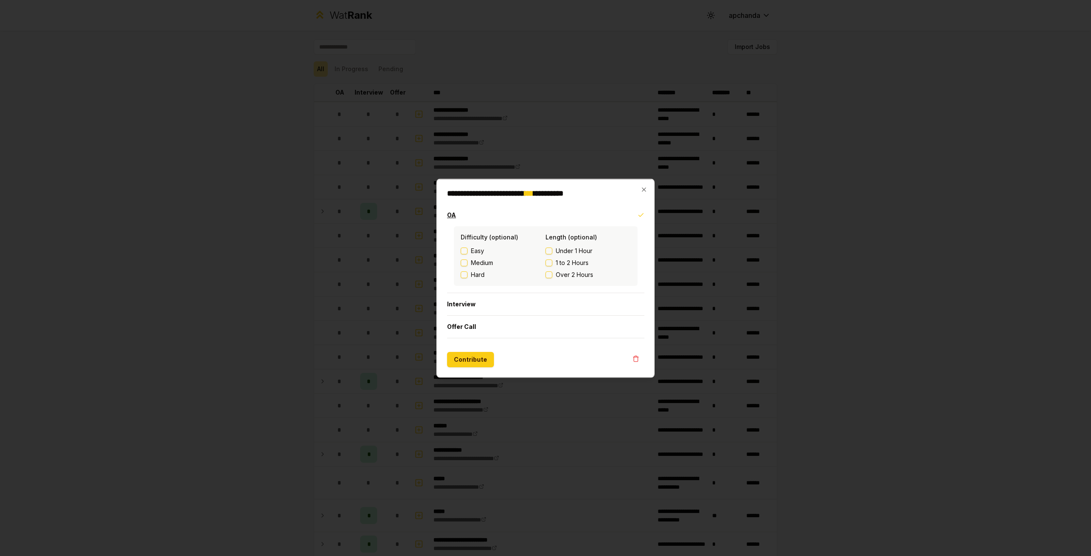
click at [458, 218] on button "OA" at bounding box center [545, 215] width 197 height 22
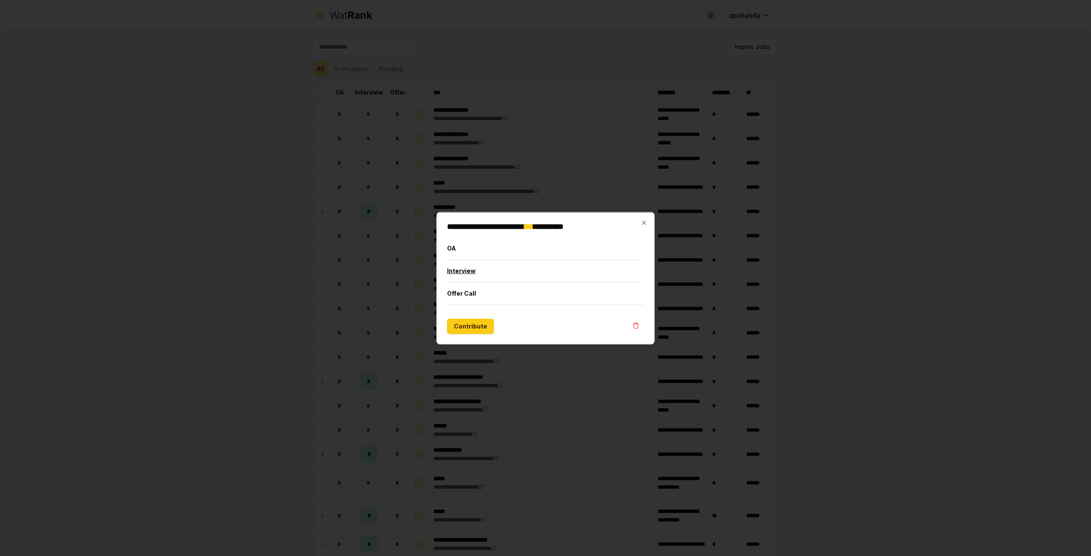
click at [466, 278] on button "Interview" at bounding box center [545, 271] width 197 height 22
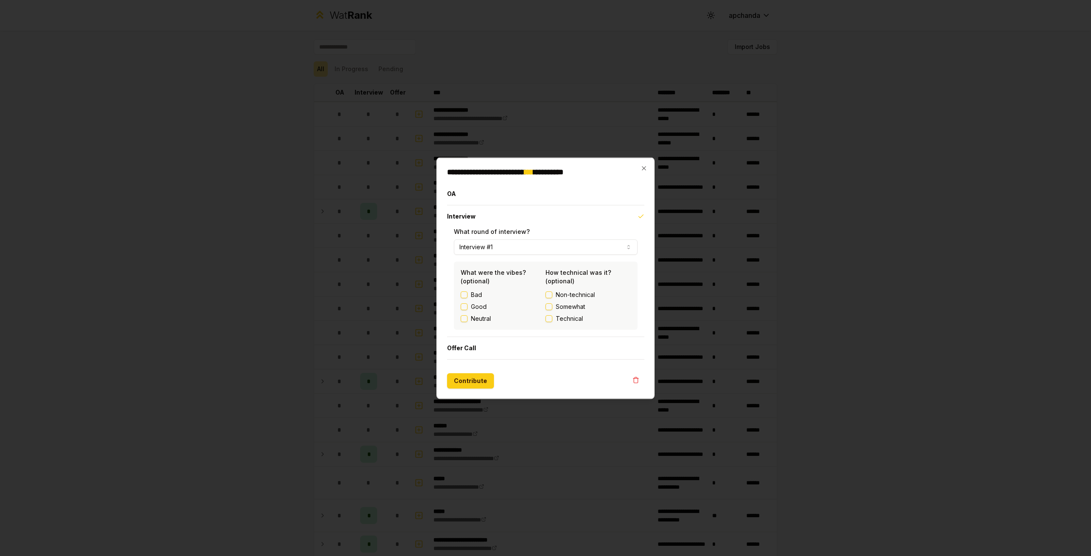
click at [482, 248] on button "Interview #1" at bounding box center [546, 246] width 184 height 15
click at [490, 248] on button "Interview #2" at bounding box center [546, 246] width 184 height 15
select select "*"
click at [713, 270] on div at bounding box center [545, 278] width 1091 height 556
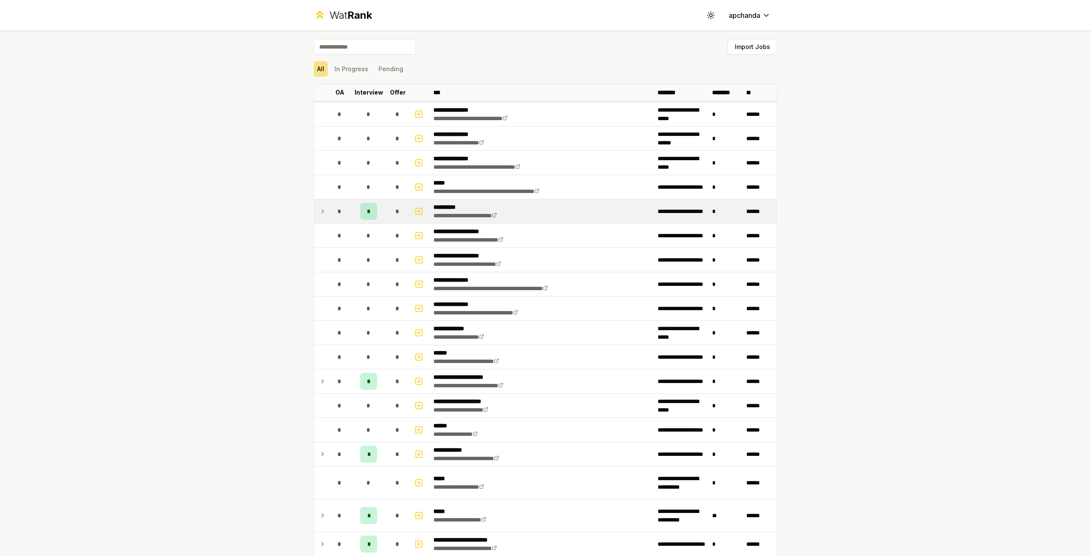
click at [329, 202] on td "*" at bounding box center [340, 211] width 24 height 24
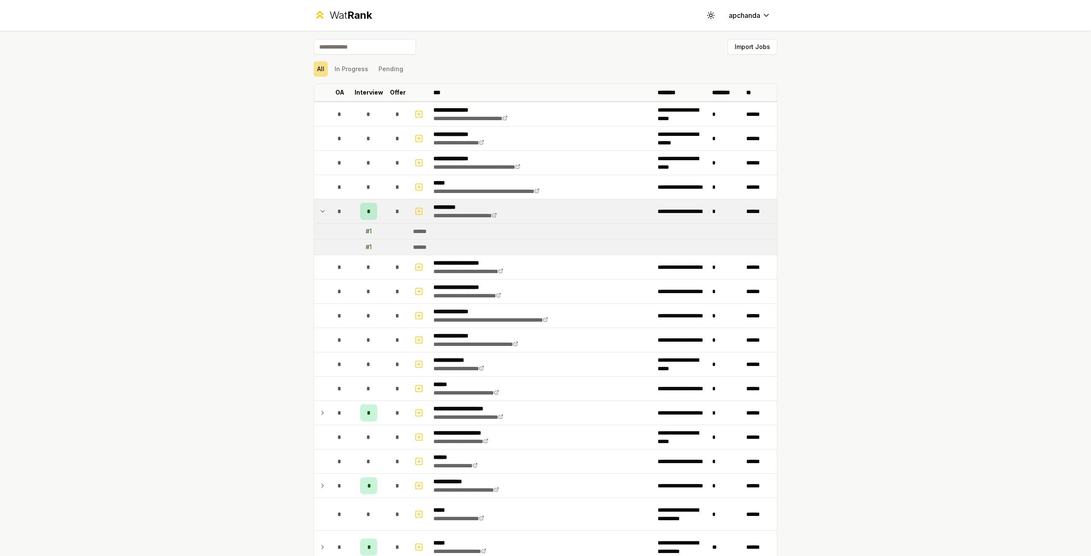
click at [366, 230] on div "# 1" at bounding box center [369, 231] width 6 height 9
click at [367, 210] on span "*" at bounding box center [369, 211] width 4 height 9
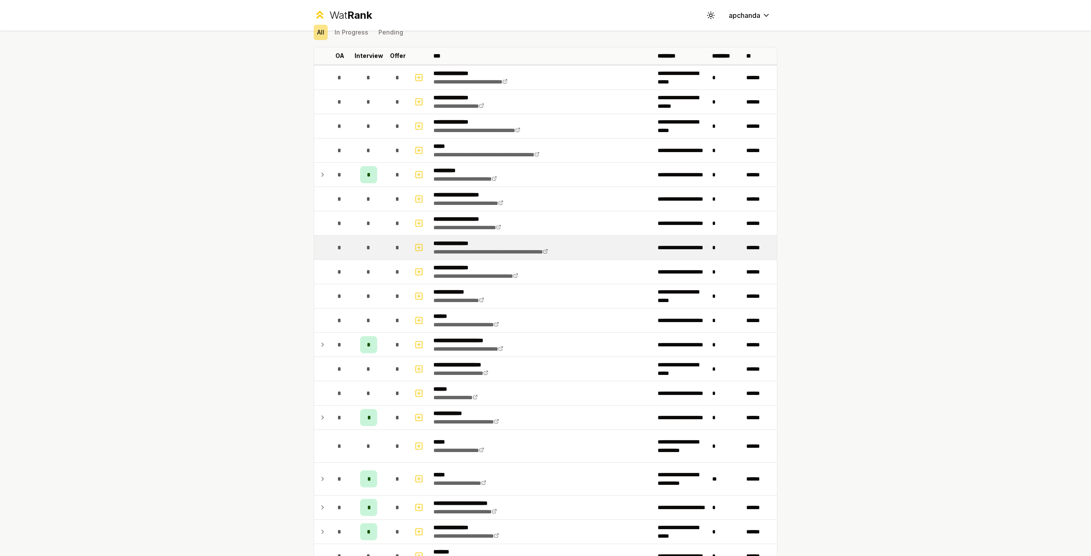
scroll to position [43, 0]
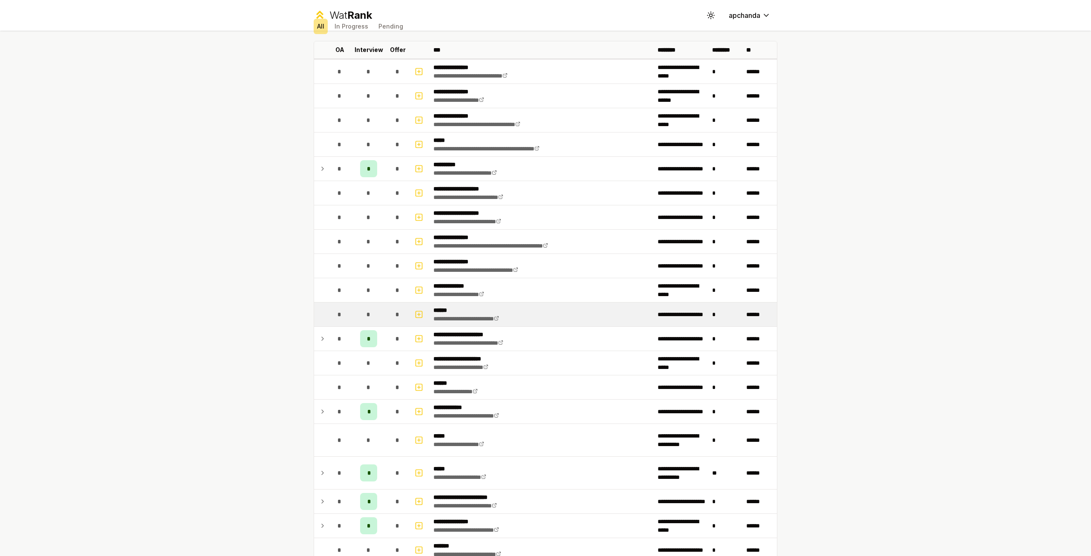
click at [422, 313] on td at bounding box center [420, 315] width 20 height 24
click at [415, 313] on icon "button" at bounding box center [419, 314] width 9 height 10
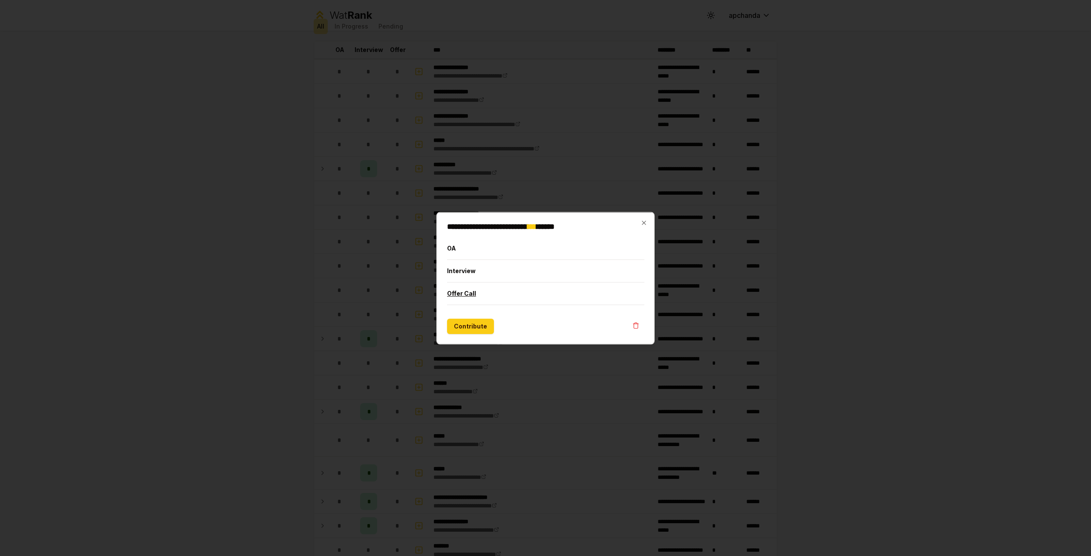
click at [460, 289] on button "Offer Call" at bounding box center [545, 293] width 197 height 22
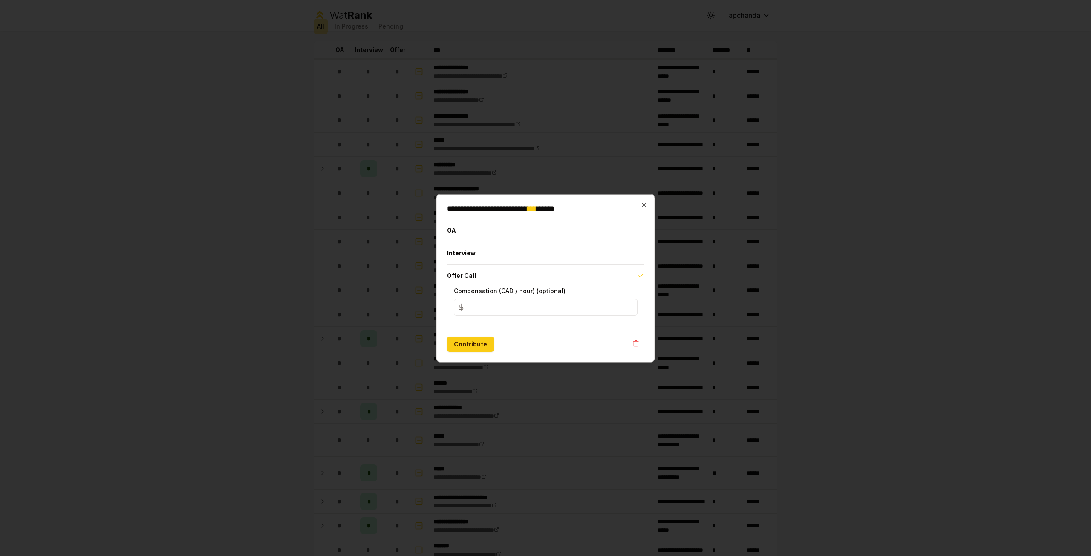
click at [460, 261] on button "Interview" at bounding box center [545, 253] width 197 height 22
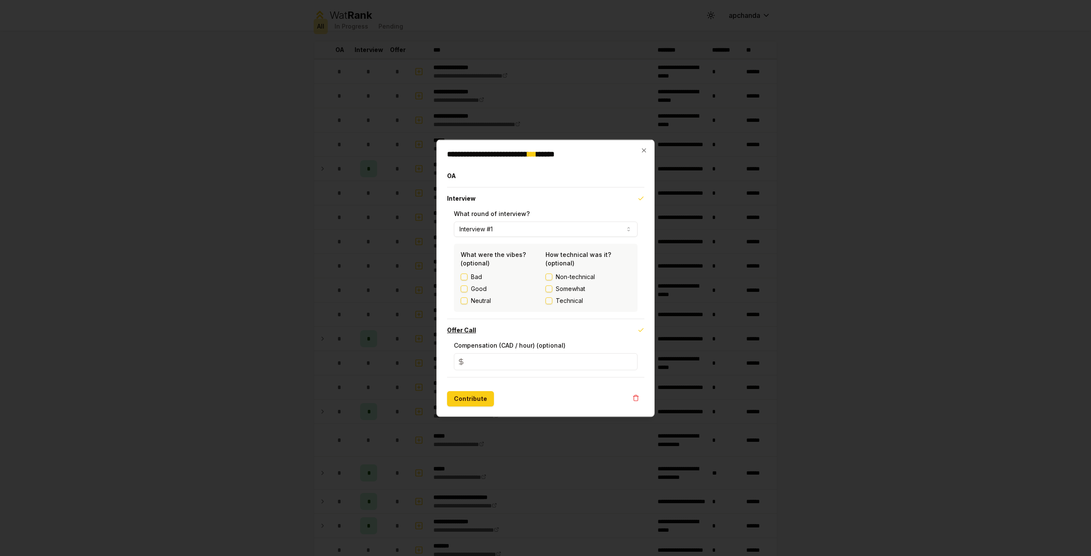
click at [461, 334] on button "Offer Call" at bounding box center [545, 330] width 197 height 22
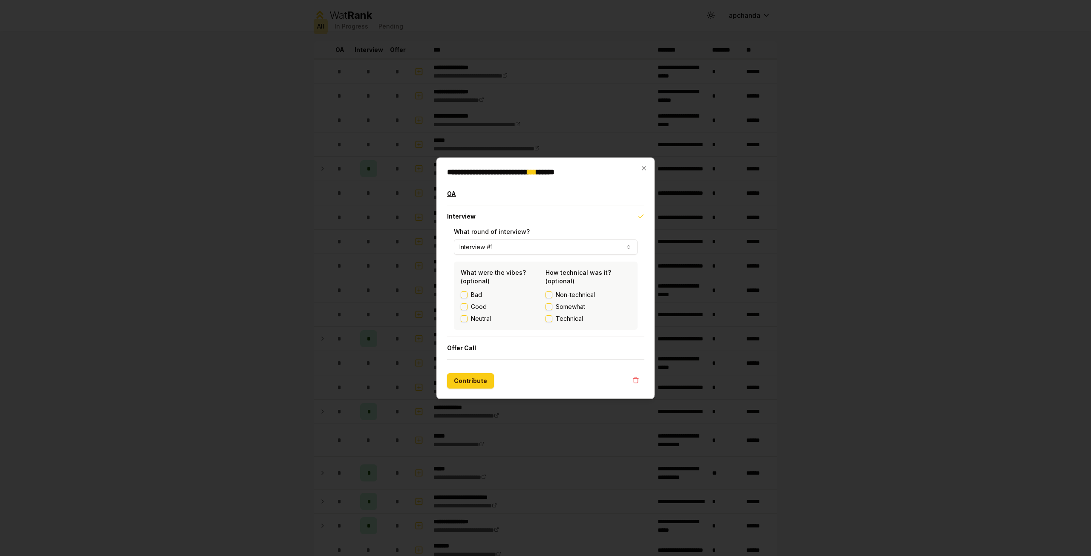
click at [502, 193] on button "OA" at bounding box center [545, 193] width 197 height 22
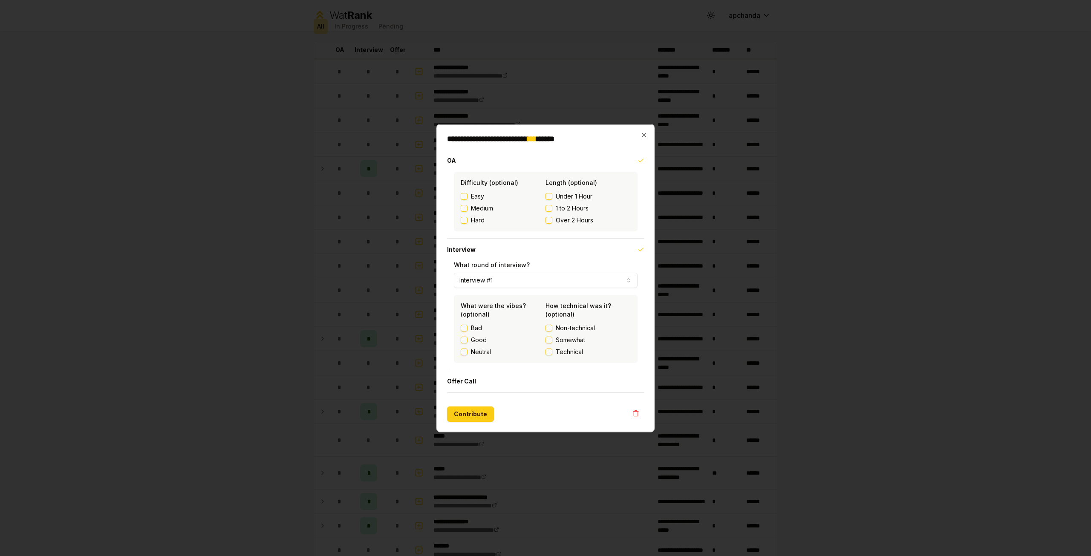
click at [412, 199] on div at bounding box center [545, 278] width 1091 height 556
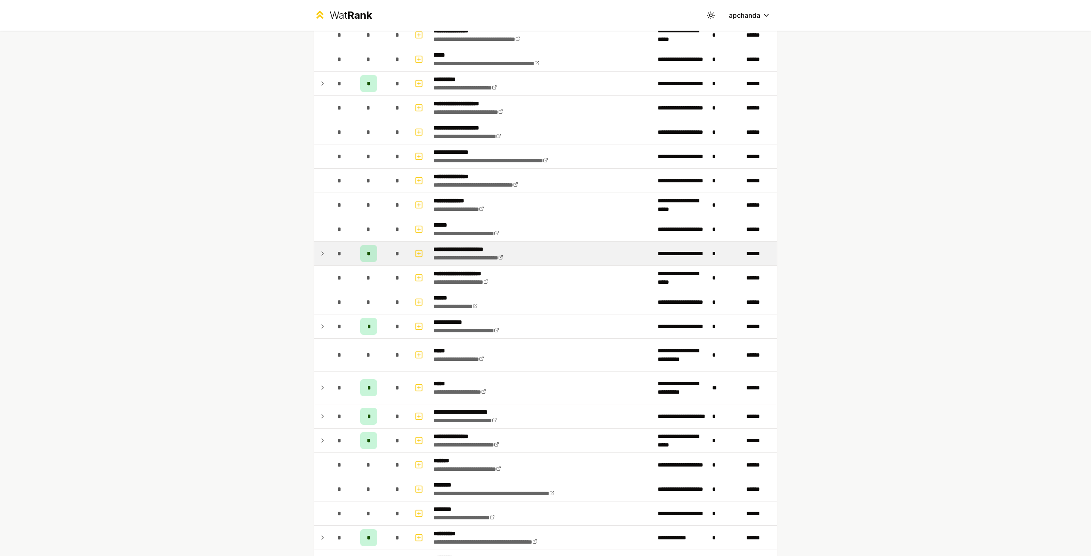
scroll to position [170, 0]
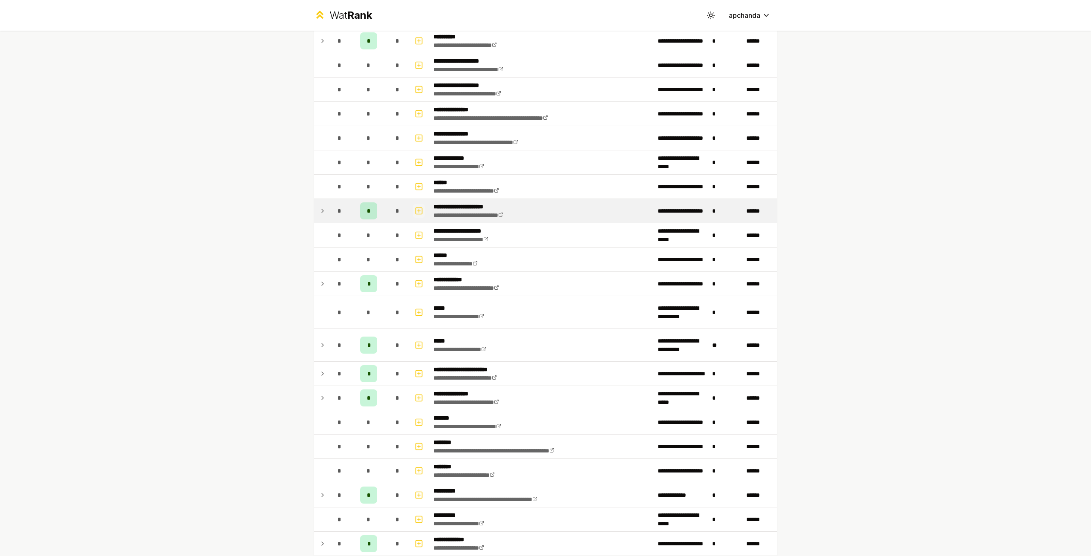
click at [419, 211] on icon "button" at bounding box center [419, 211] width 9 height 10
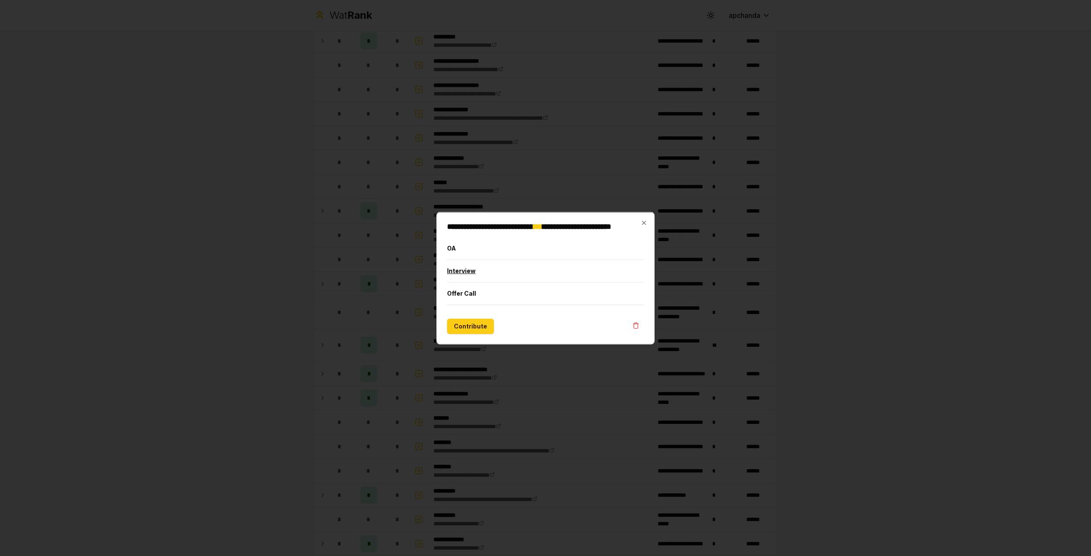
click at [468, 275] on button "Interview" at bounding box center [545, 271] width 197 height 22
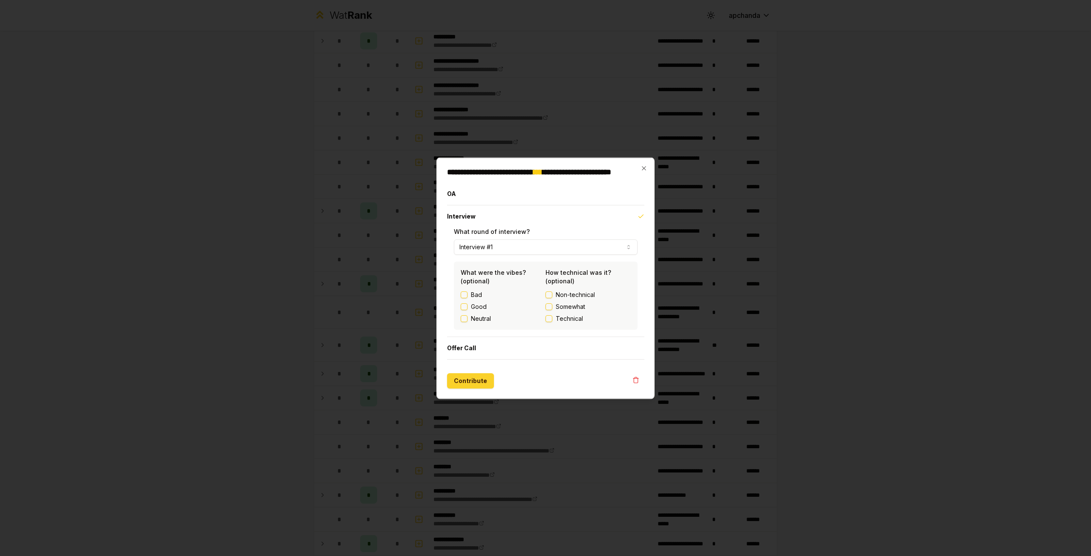
click at [463, 378] on button "Contribute" at bounding box center [470, 380] width 47 height 15
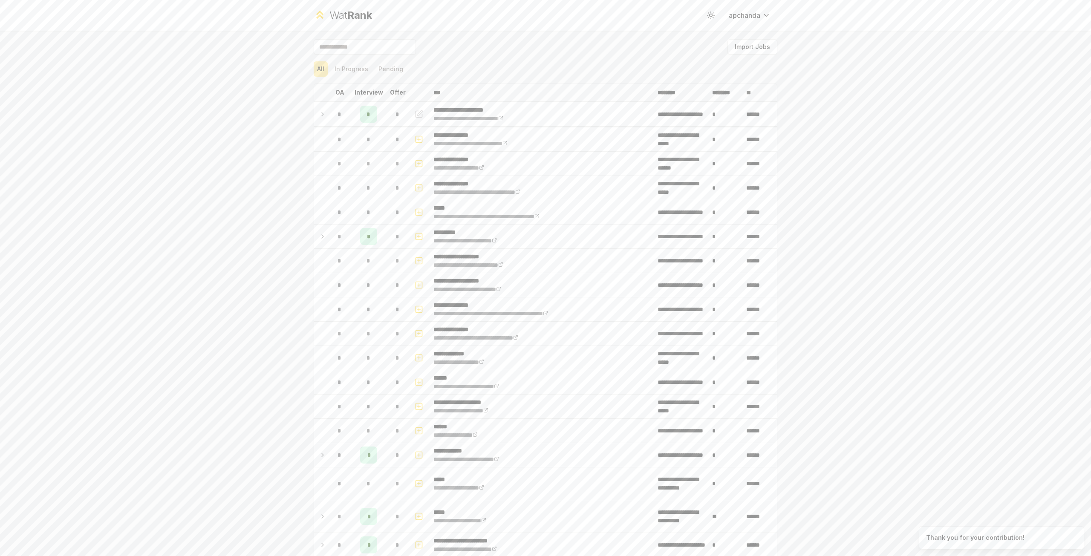
click at [262, 137] on div "**********" at bounding box center [545, 278] width 1091 height 556
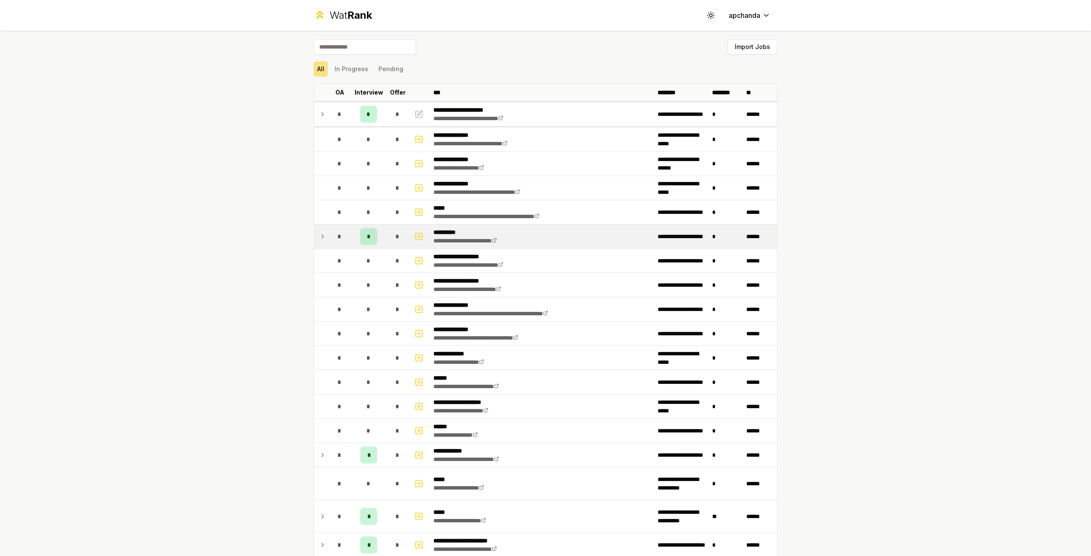
click at [410, 236] on td at bounding box center [420, 237] width 20 height 24
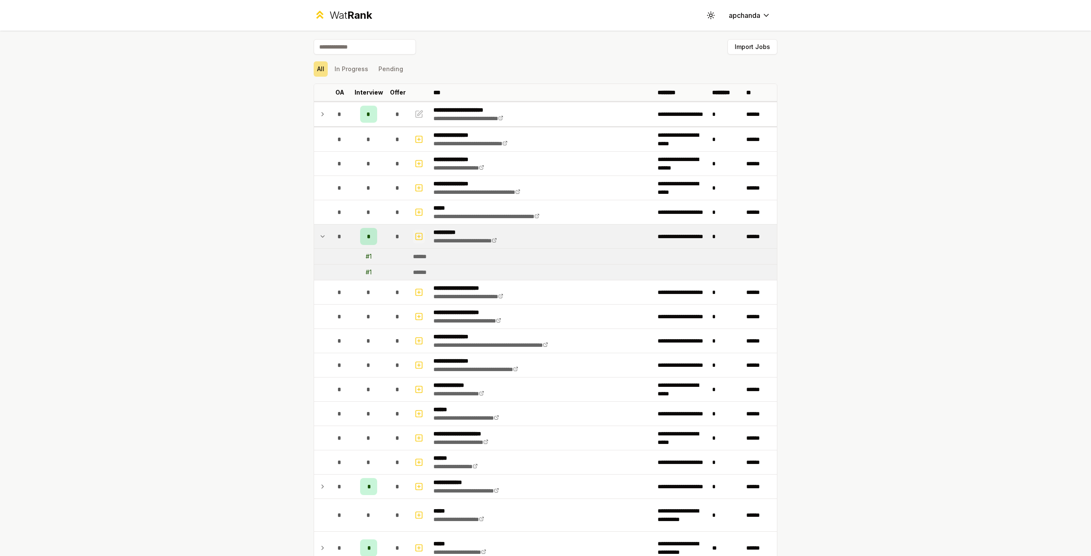
click at [415, 238] on icon "button" at bounding box center [419, 236] width 9 height 10
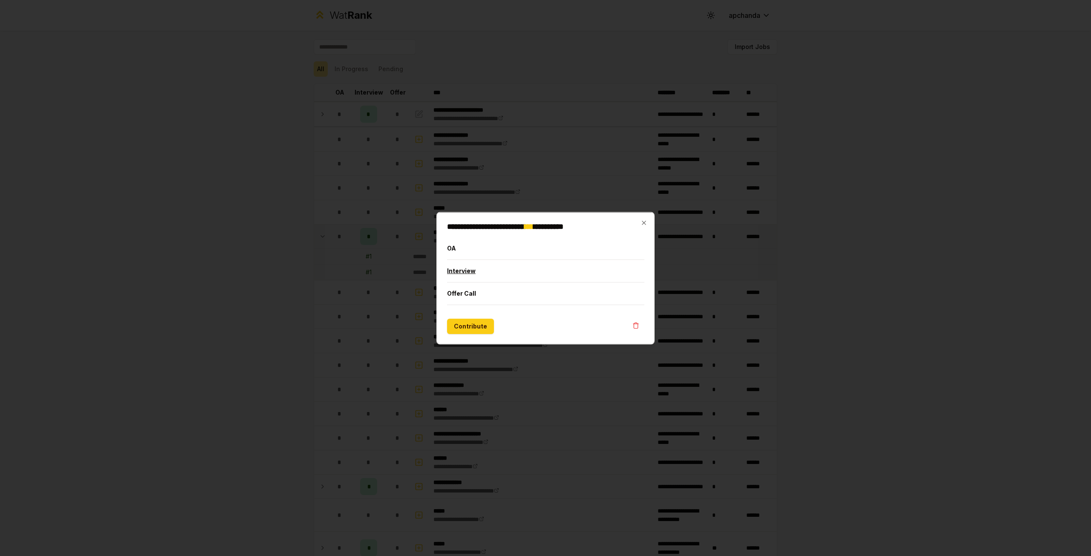
click at [470, 271] on button "Interview" at bounding box center [545, 271] width 197 height 22
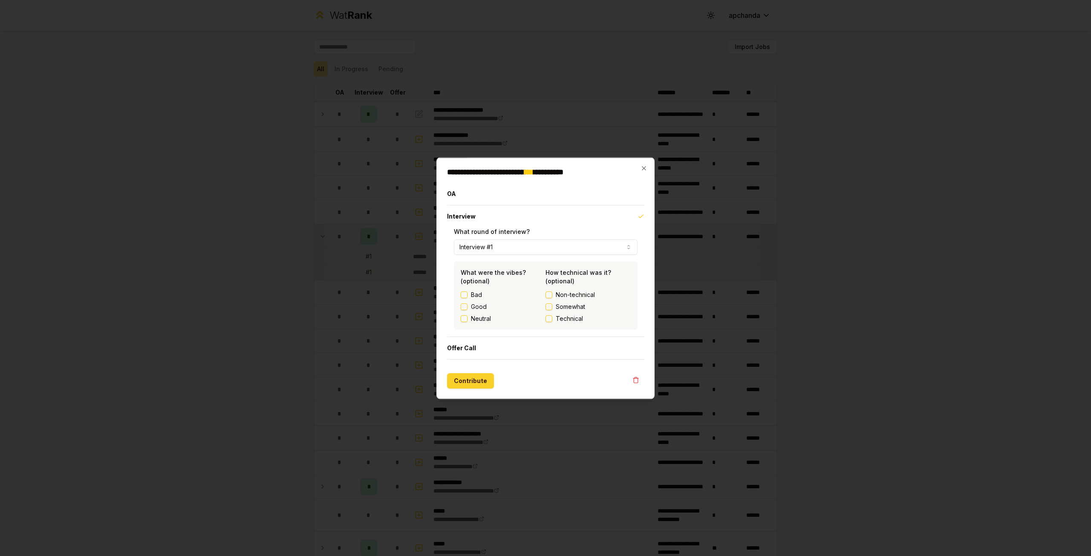
click at [462, 378] on button "Contribute" at bounding box center [470, 380] width 47 height 15
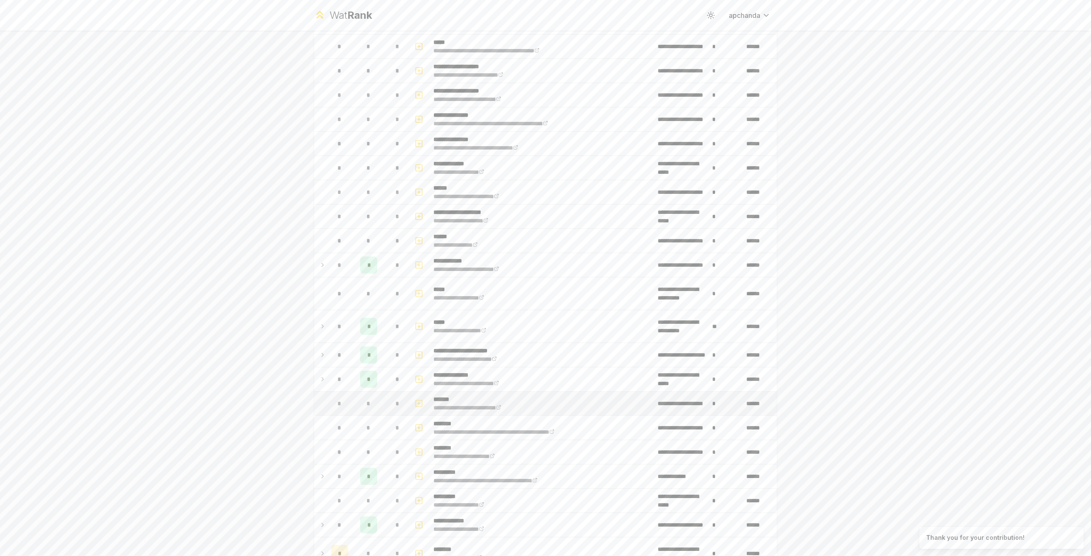
scroll to position [213, 0]
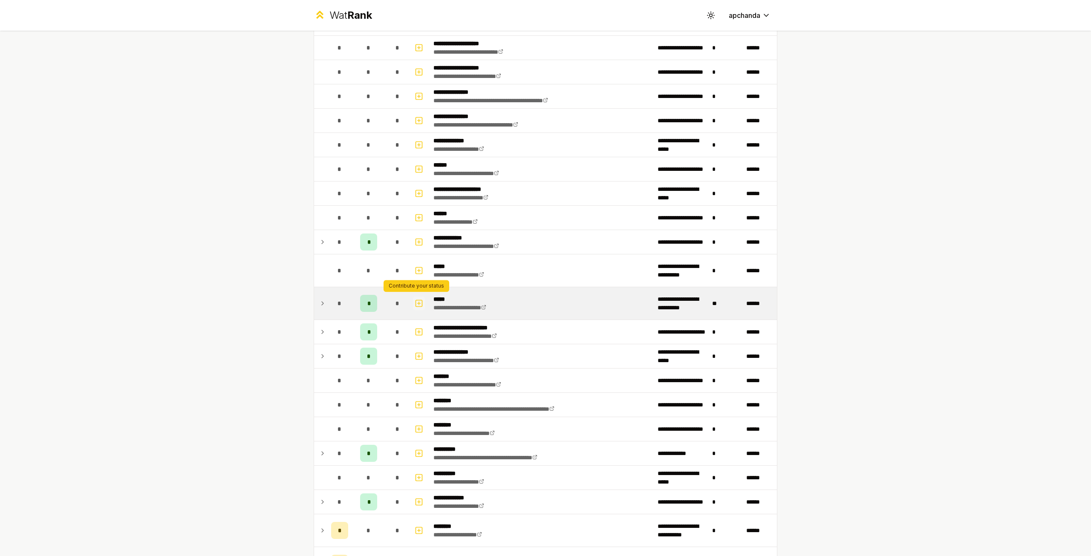
click at [418, 300] on icon "button" at bounding box center [419, 303] width 9 height 10
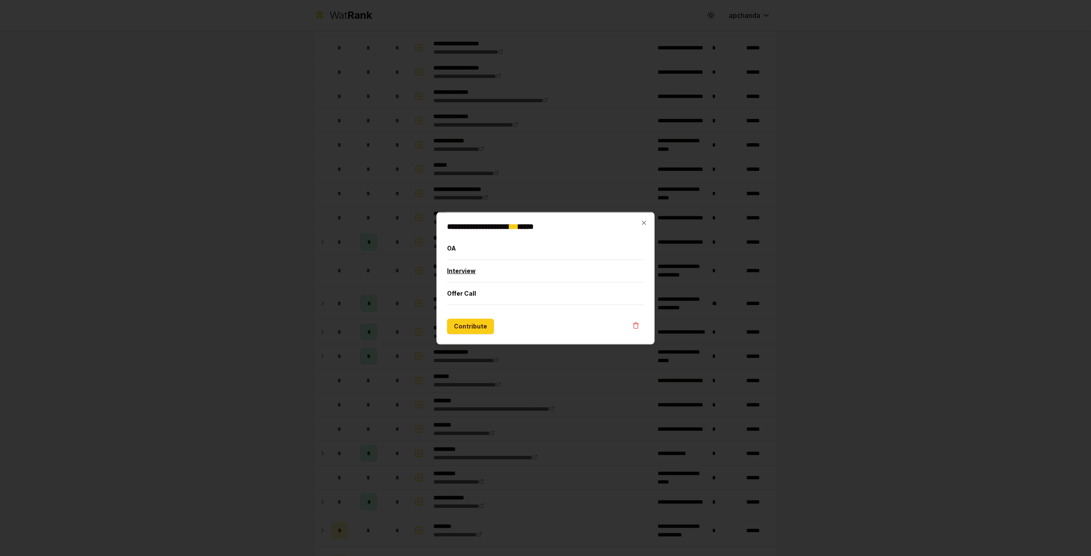
click at [464, 271] on button "Interview" at bounding box center [545, 271] width 197 height 22
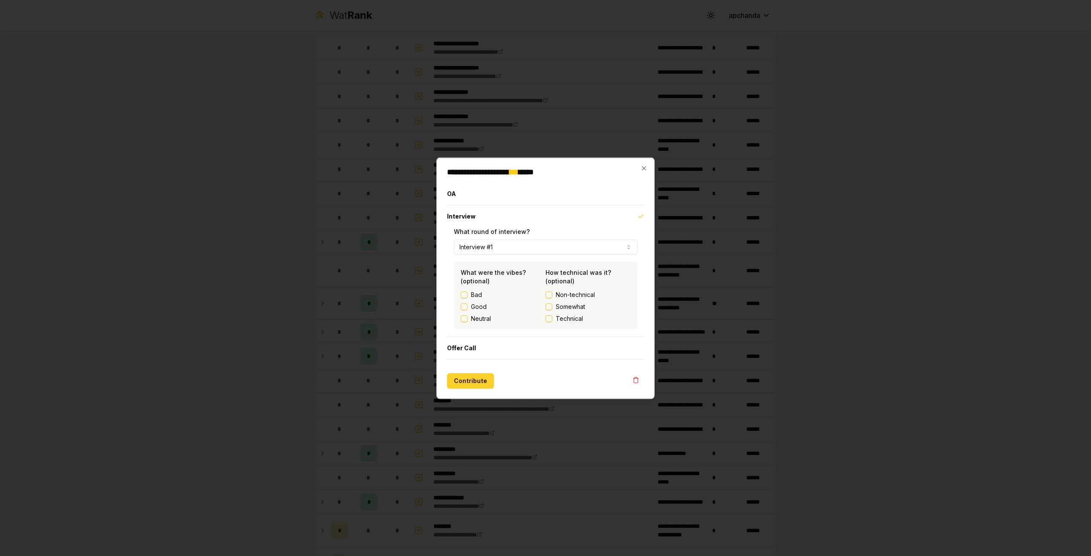
click at [479, 381] on button "Contribute" at bounding box center [470, 380] width 47 height 15
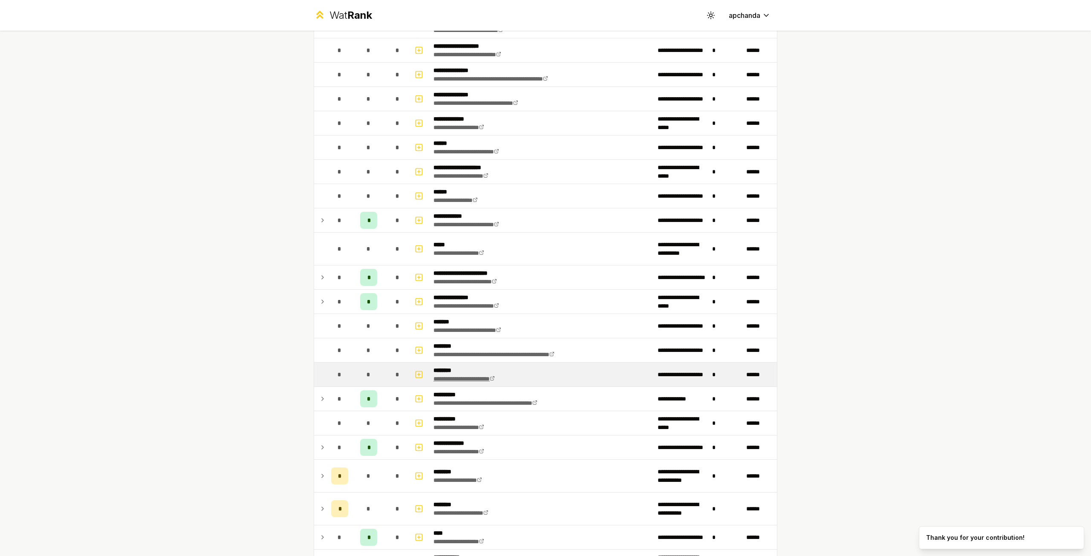
scroll to position [298, 0]
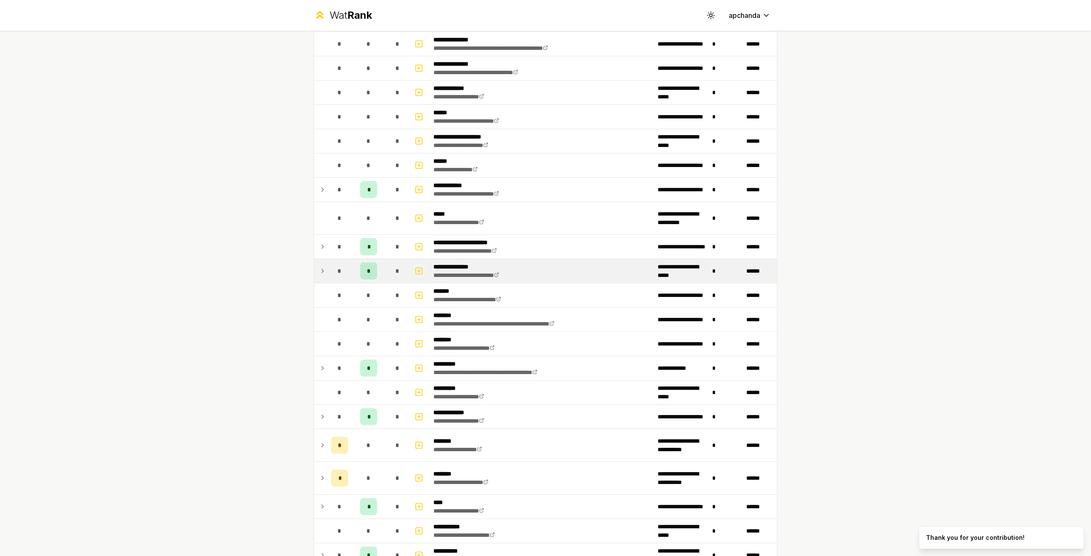
click at [416, 270] on icon "button" at bounding box center [419, 271] width 9 height 10
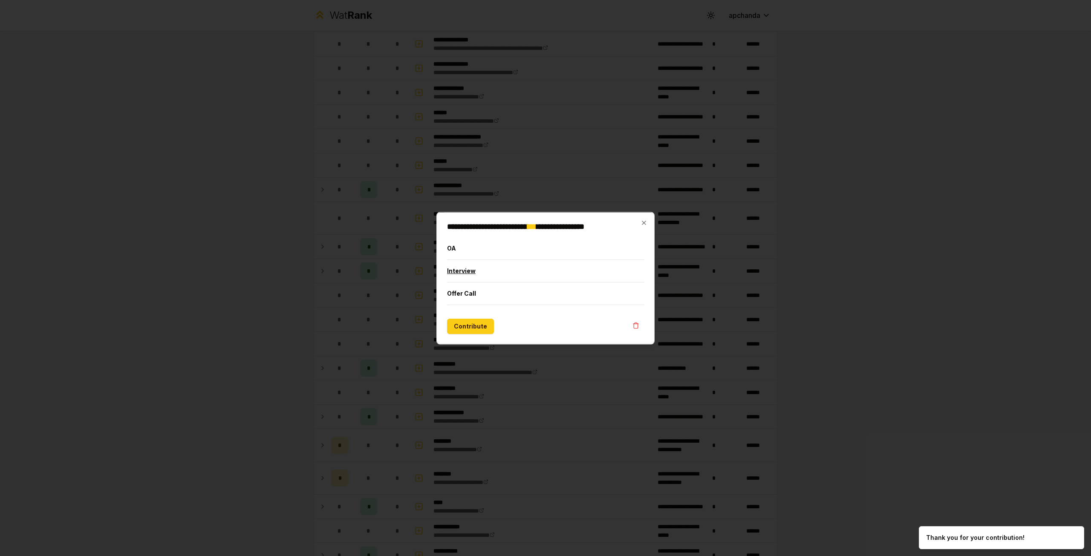
click at [449, 275] on button "Interview" at bounding box center [545, 271] width 197 height 22
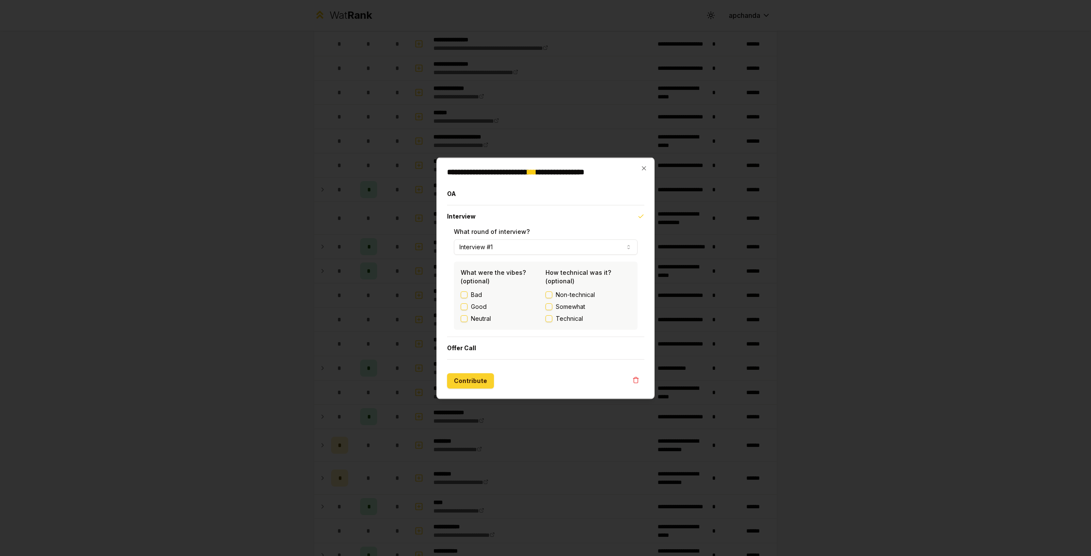
click at [461, 382] on button "Contribute" at bounding box center [470, 380] width 47 height 15
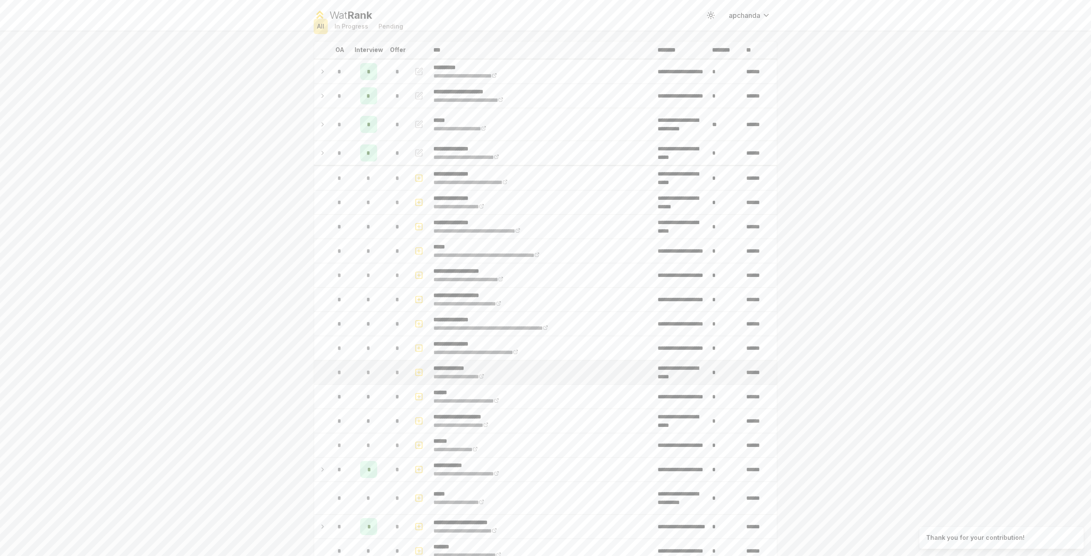
scroll to position [0, 0]
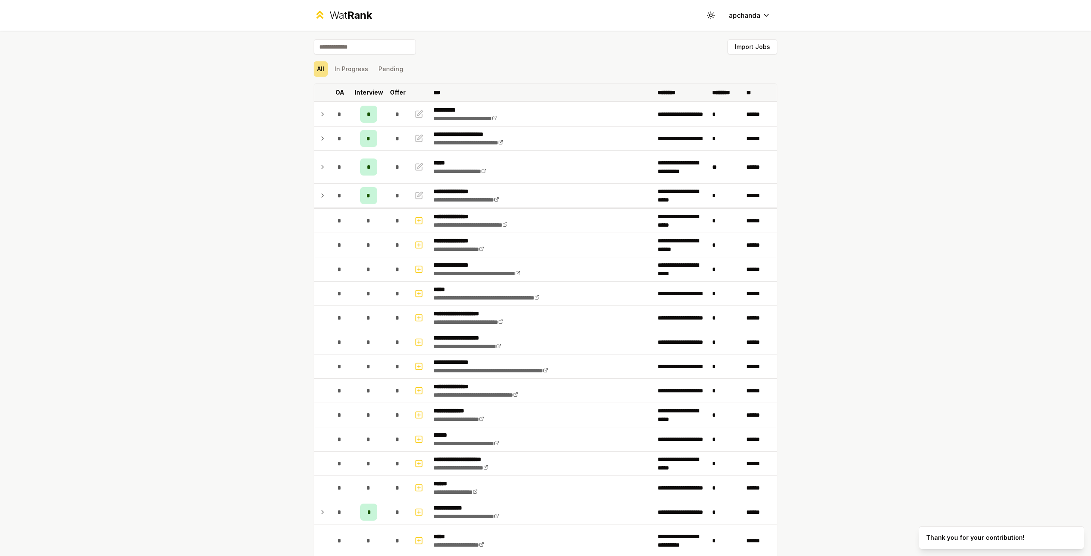
click at [369, 92] on p "Interview" at bounding box center [369, 92] width 29 height 9
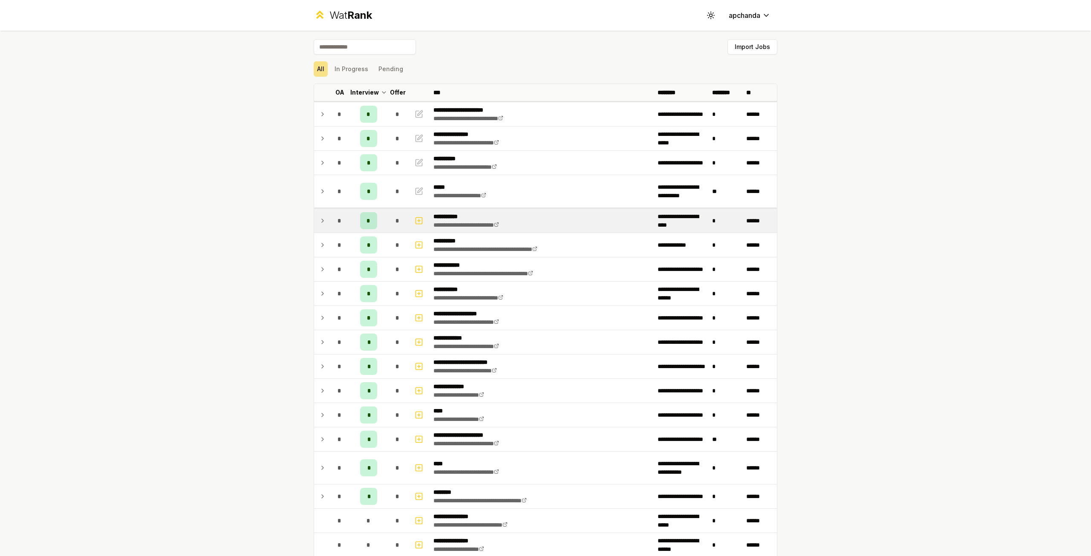
click at [447, 210] on td "**********" at bounding box center [542, 221] width 224 height 24
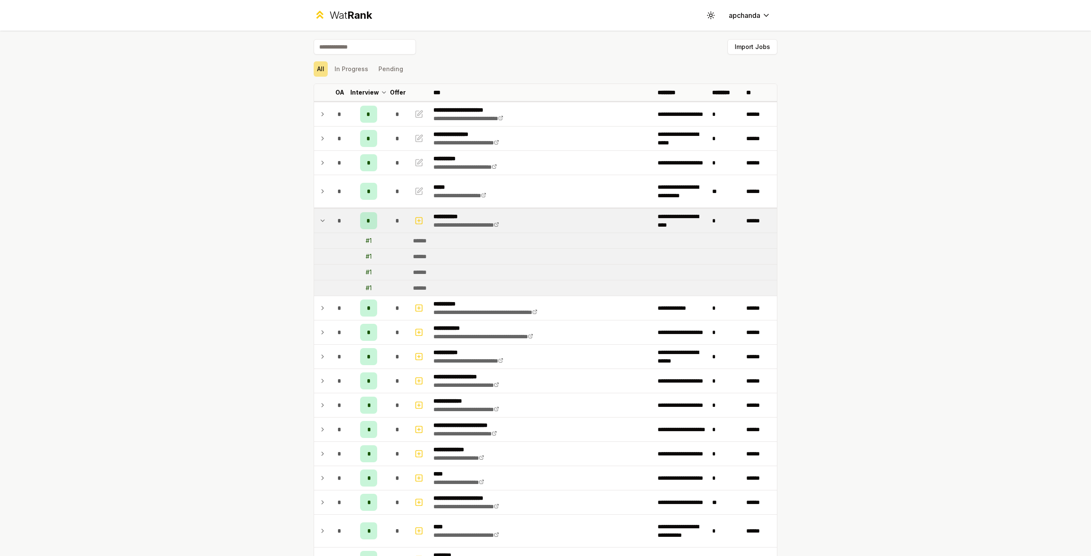
click at [447, 210] on td "**********" at bounding box center [542, 221] width 224 height 24
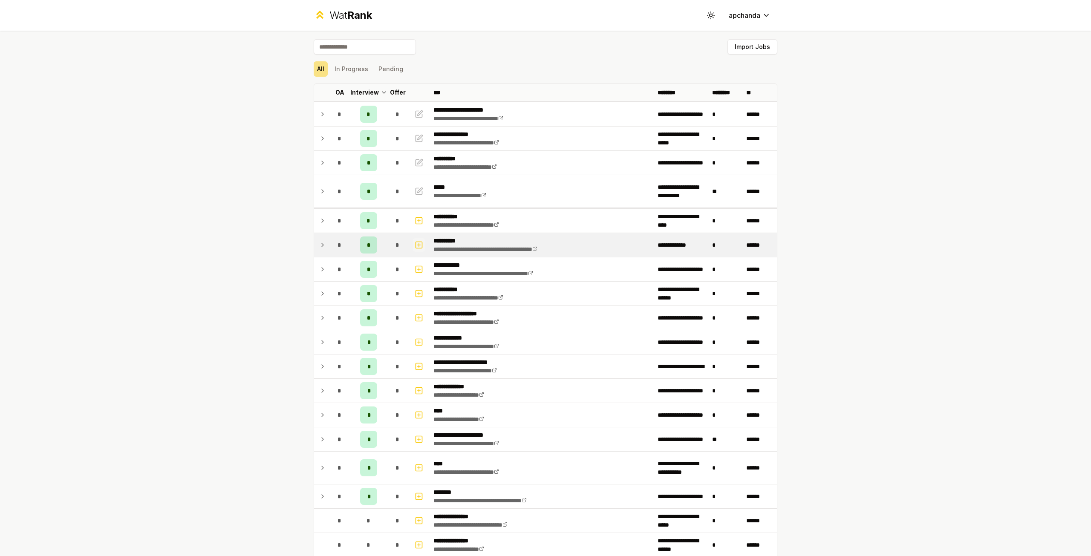
click at [413, 244] on button "button" at bounding box center [419, 245] width 12 height 14
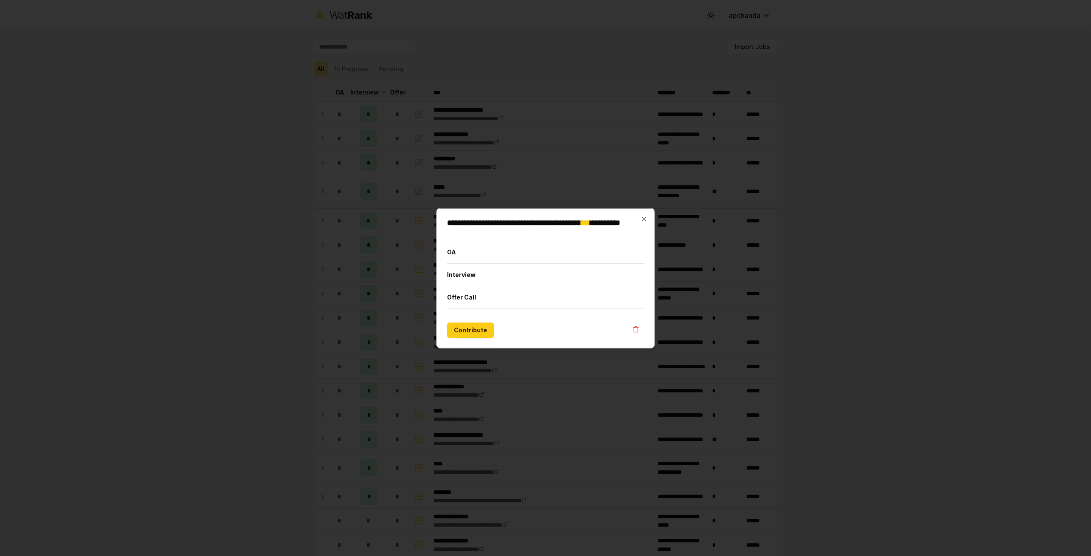
click at [398, 244] on div at bounding box center [545, 278] width 1091 height 556
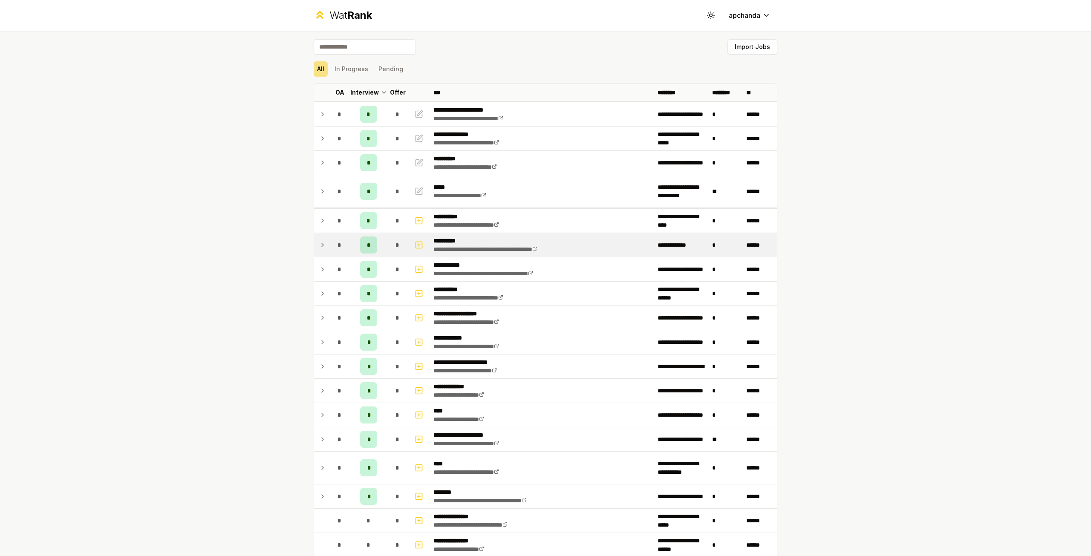
click at [451, 236] on p "**********" at bounding box center [501, 240] width 136 height 9
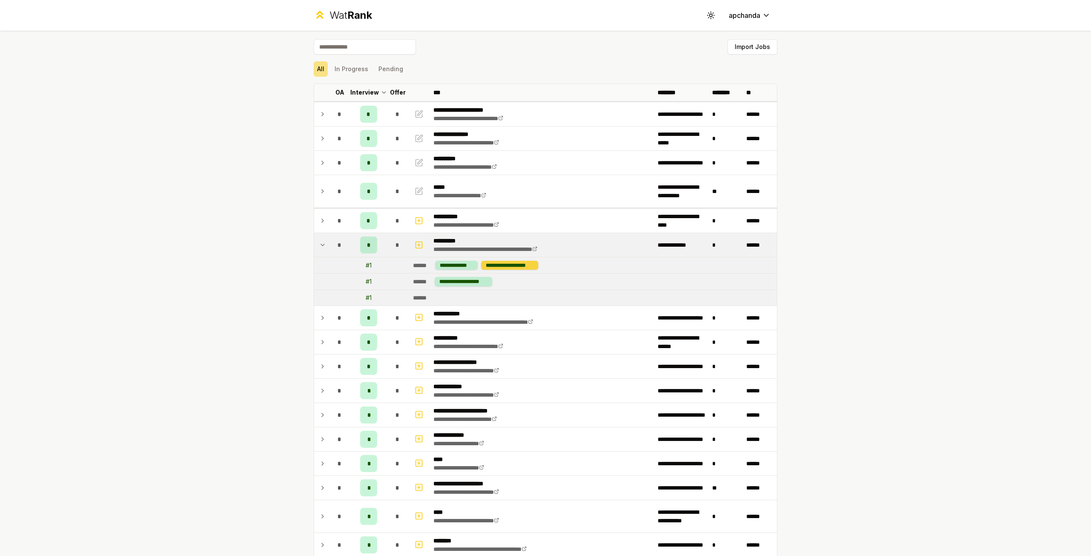
click at [488, 262] on div "**********" at bounding box center [509, 265] width 57 height 9
click at [450, 236] on p "**********" at bounding box center [501, 240] width 136 height 9
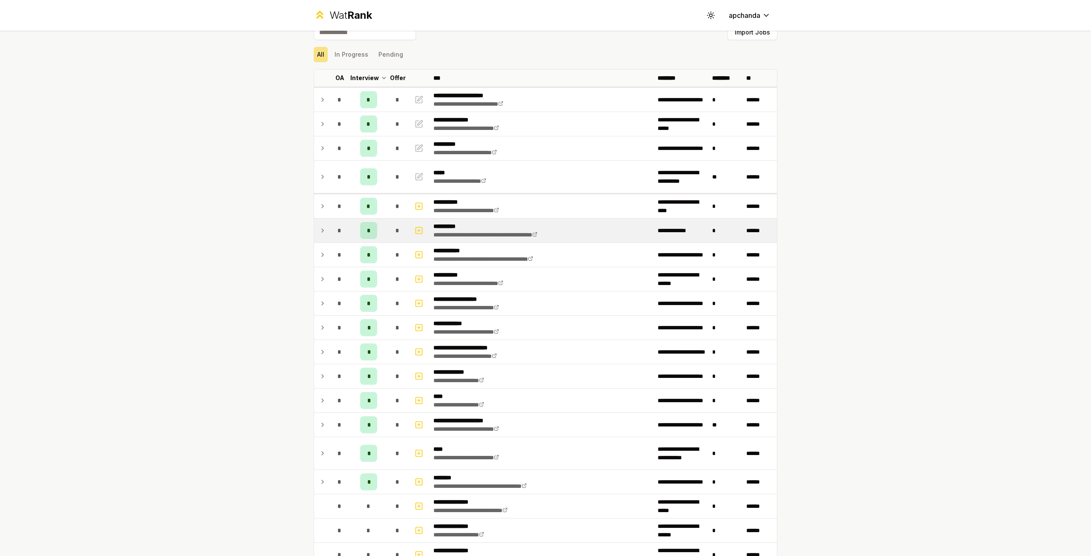
scroll to position [85, 0]
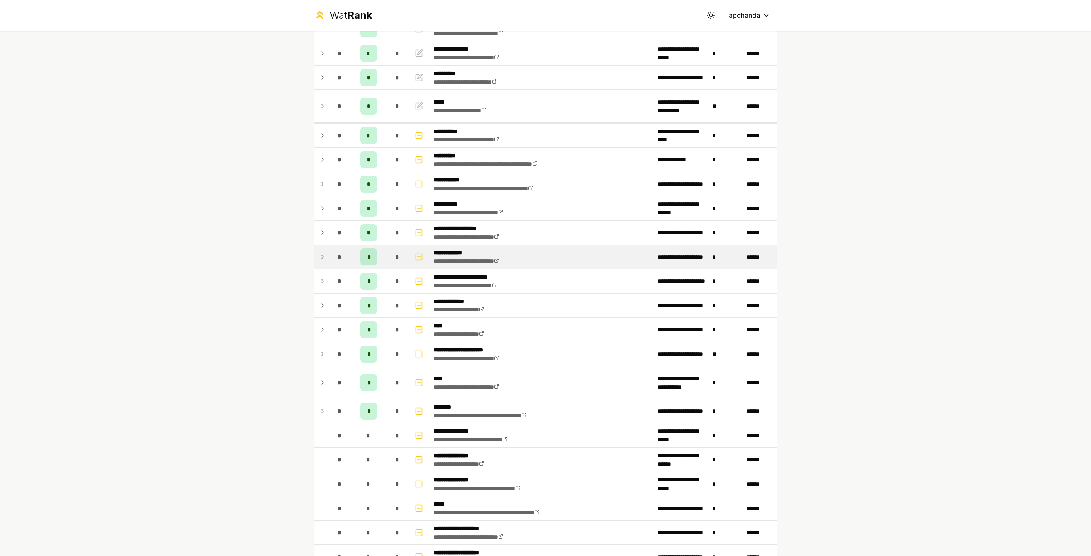
click at [457, 252] on p "**********" at bounding box center [476, 252] width 86 height 9
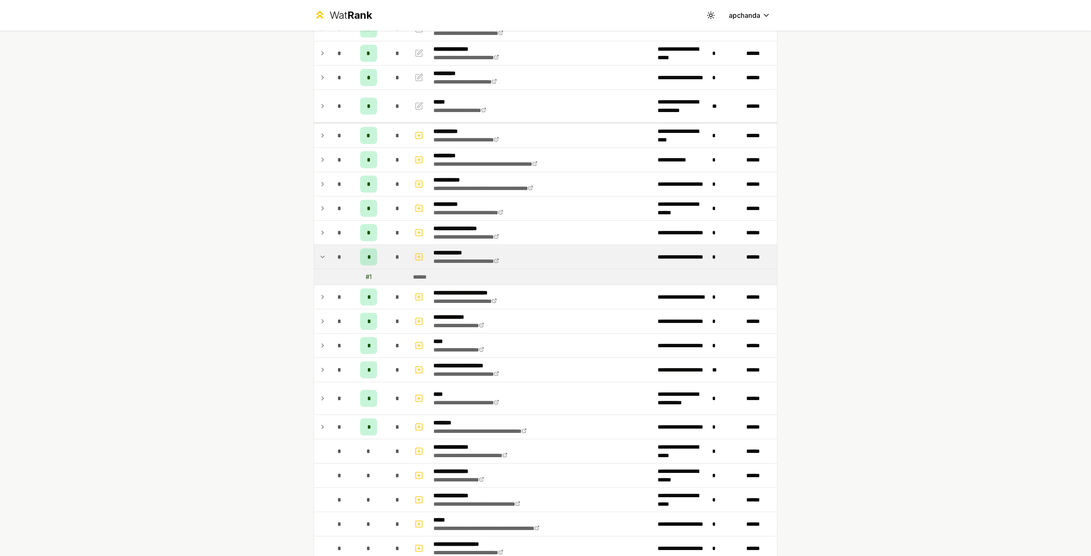
click at [457, 249] on p "**********" at bounding box center [476, 252] width 86 height 9
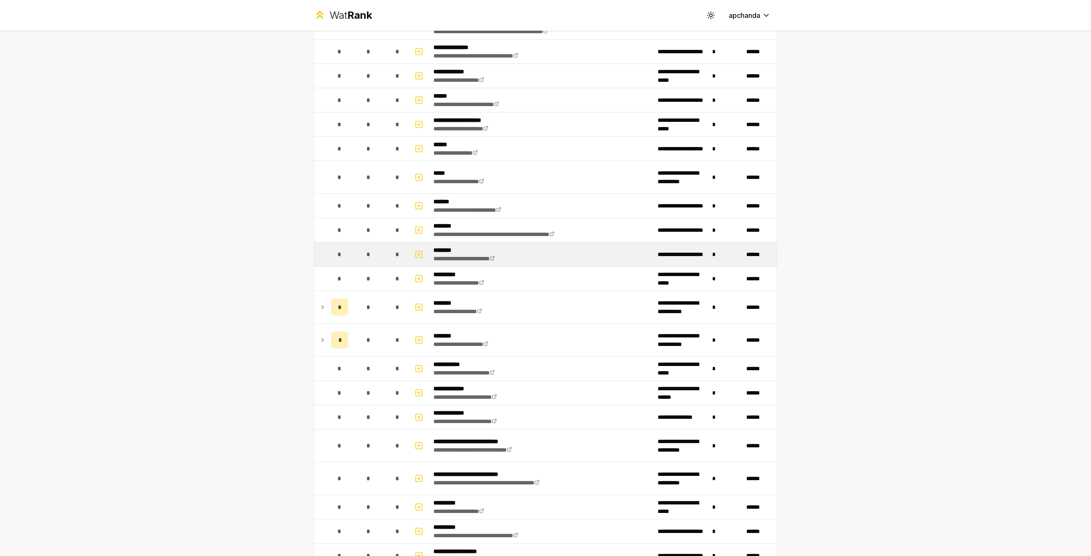
scroll to position [724, 0]
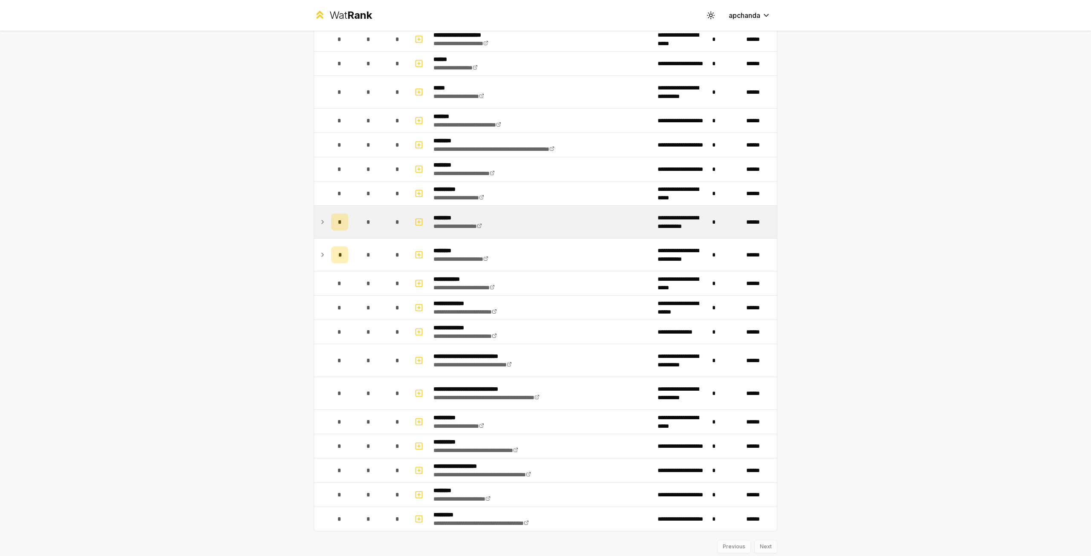
click at [444, 228] on td "**********" at bounding box center [542, 222] width 224 height 32
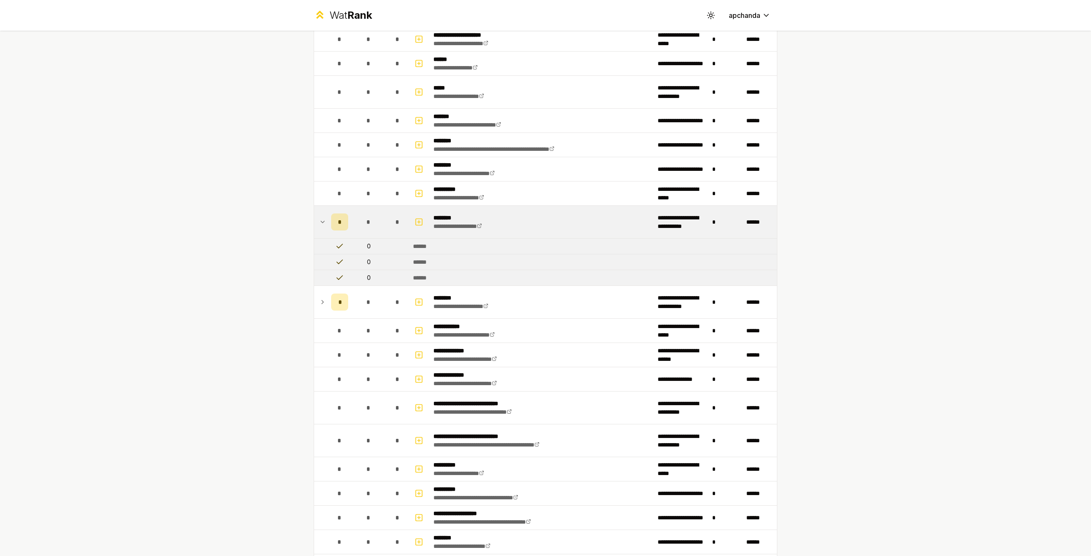
click at [444, 228] on td "**********" at bounding box center [542, 222] width 224 height 32
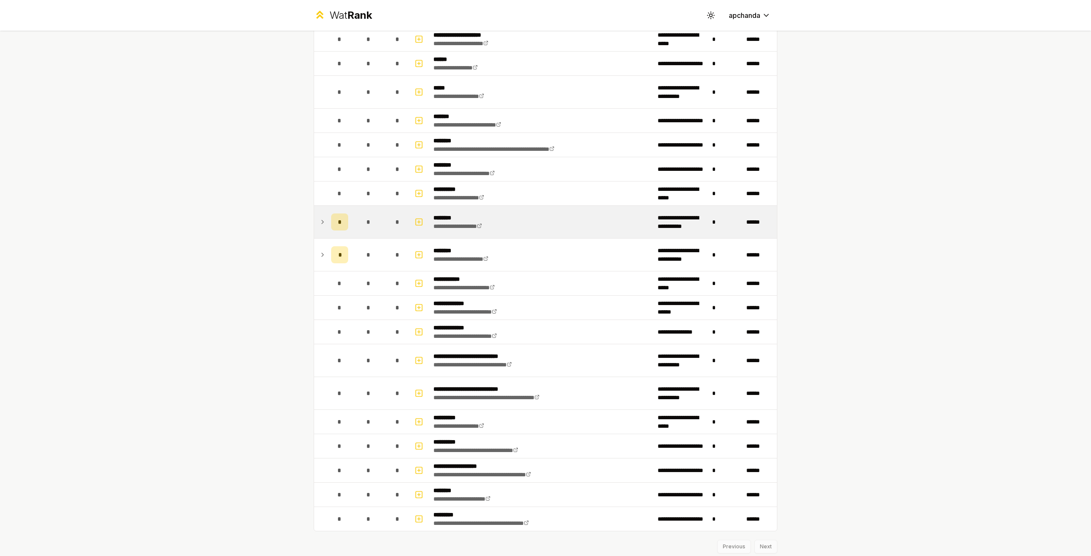
click at [338, 218] on span "*" at bounding box center [340, 222] width 4 height 9
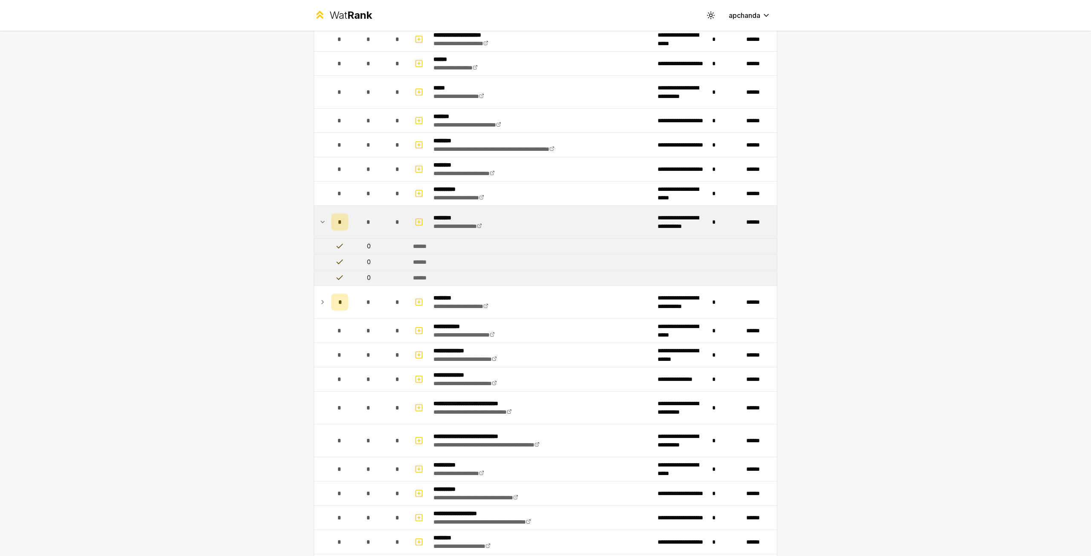
click at [410, 219] on td at bounding box center [420, 222] width 20 height 32
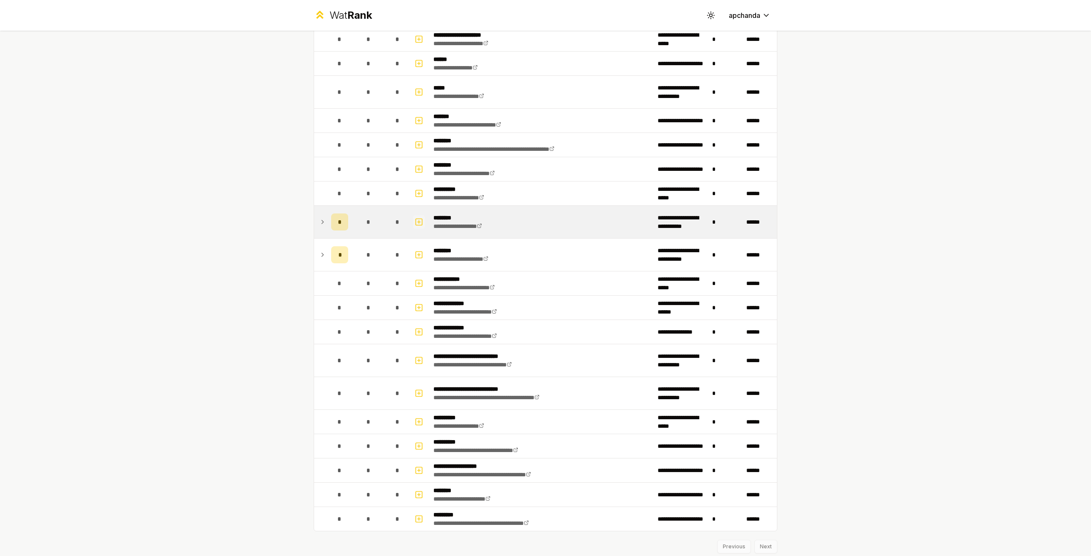
click at [415, 217] on icon "button" at bounding box center [419, 222] width 9 height 10
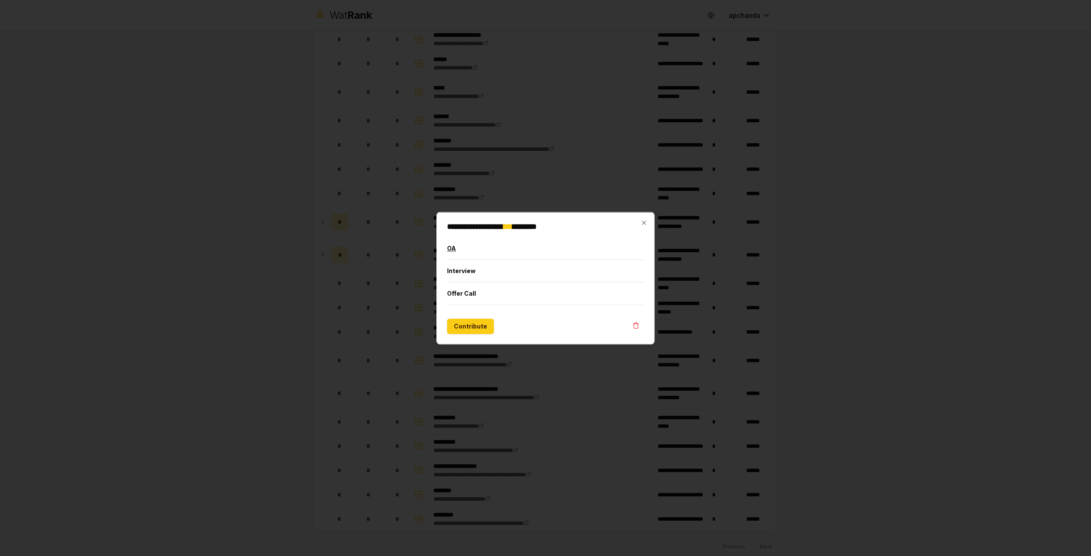
click at [461, 250] on button "OA" at bounding box center [545, 248] width 197 height 22
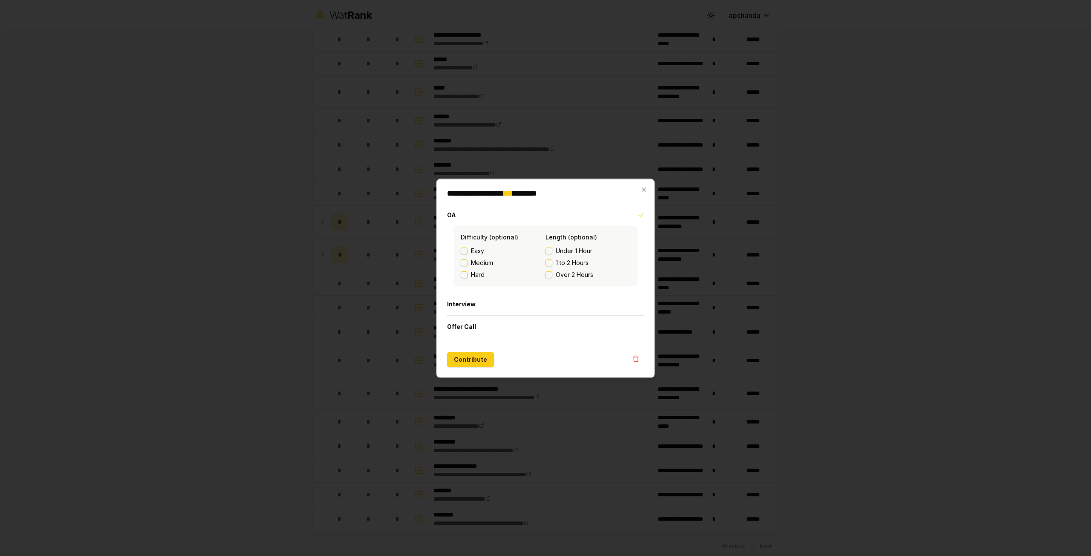
click at [545, 274] on label "Hard" at bounding box center [503, 274] width 85 height 9
click at [467, 274] on button "Hard" at bounding box center [464, 274] width 7 height 7
click at [479, 275] on span "Hard" at bounding box center [478, 274] width 14 height 9
click at [467, 275] on button "Hard" at bounding box center [464, 274] width 7 height 7
click at [479, 355] on button "Contribute" at bounding box center [470, 359] width 47 height 15
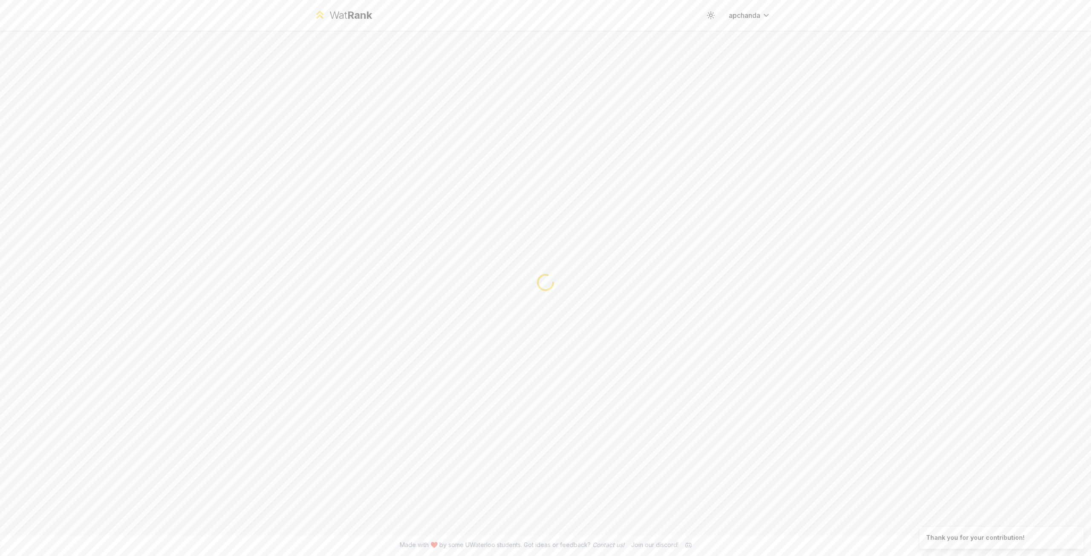
scroll to position [0, 0]
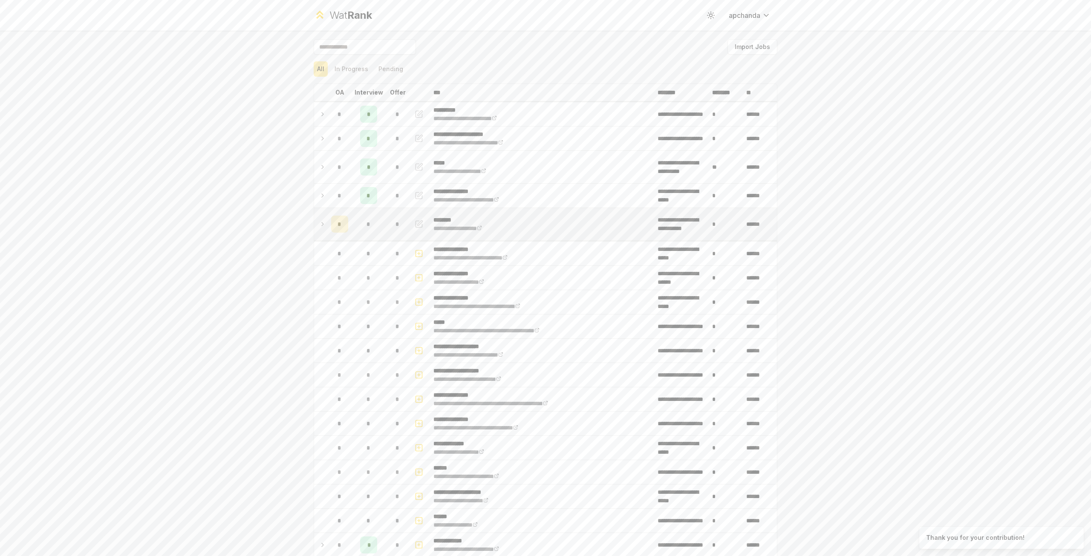
click at [421, 221] on button "button" at bounding box center [419, 224] width 12 height 14
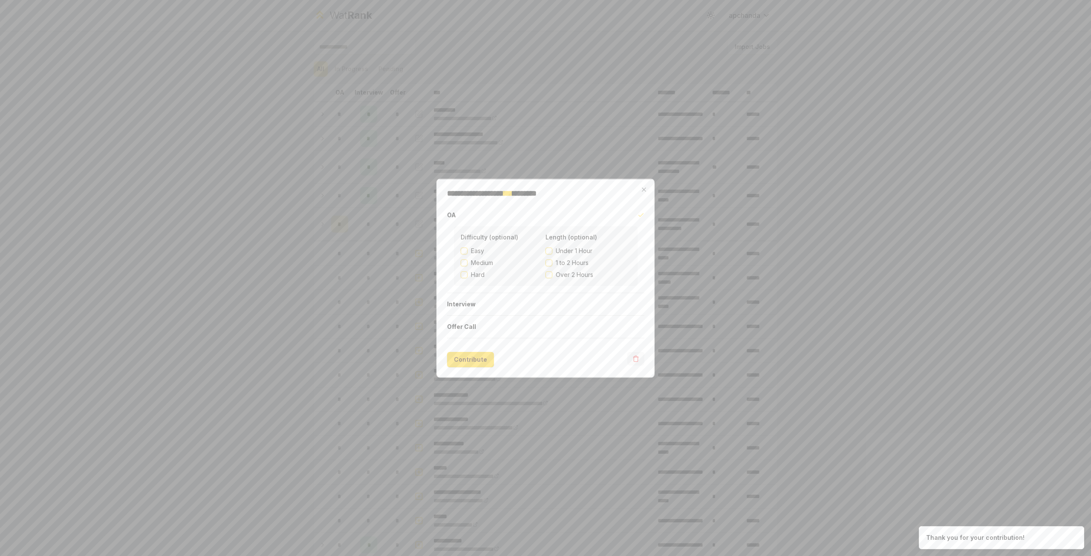
click at [632, 358] on button "button" at bounding box center [635, 359] width 17 height 14
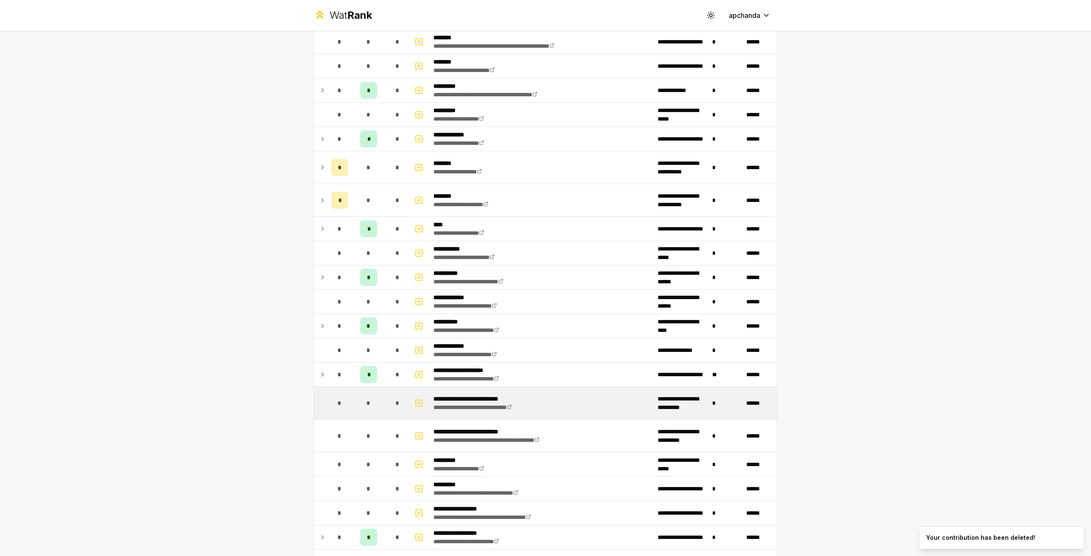
scroll to position [746, 0]
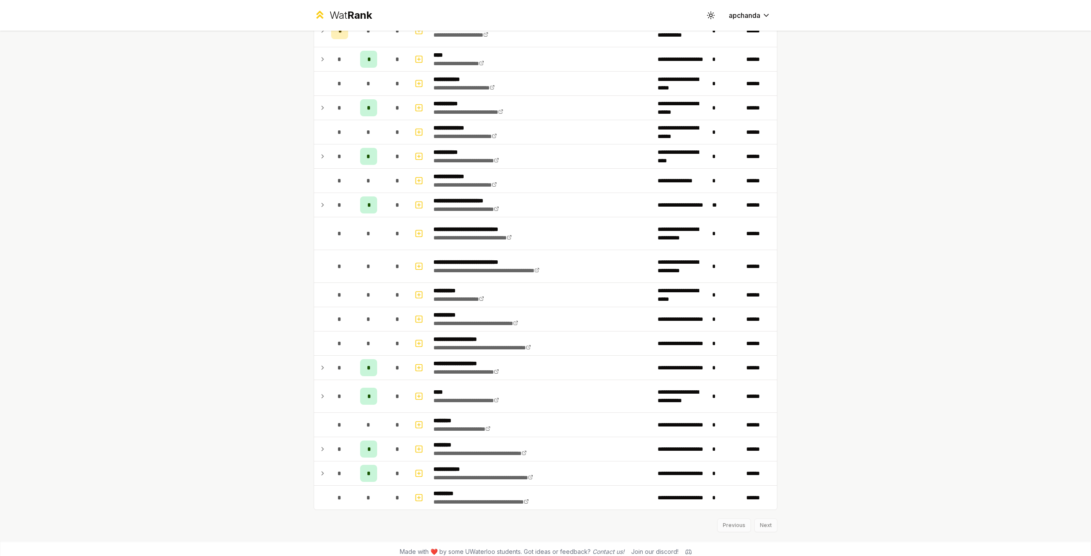
click at [685, 549] on icon at bounding box center [688, 552] width 6 height 6
